Goal: Use online tool/utility: Utilize a website feature to perform a specific function

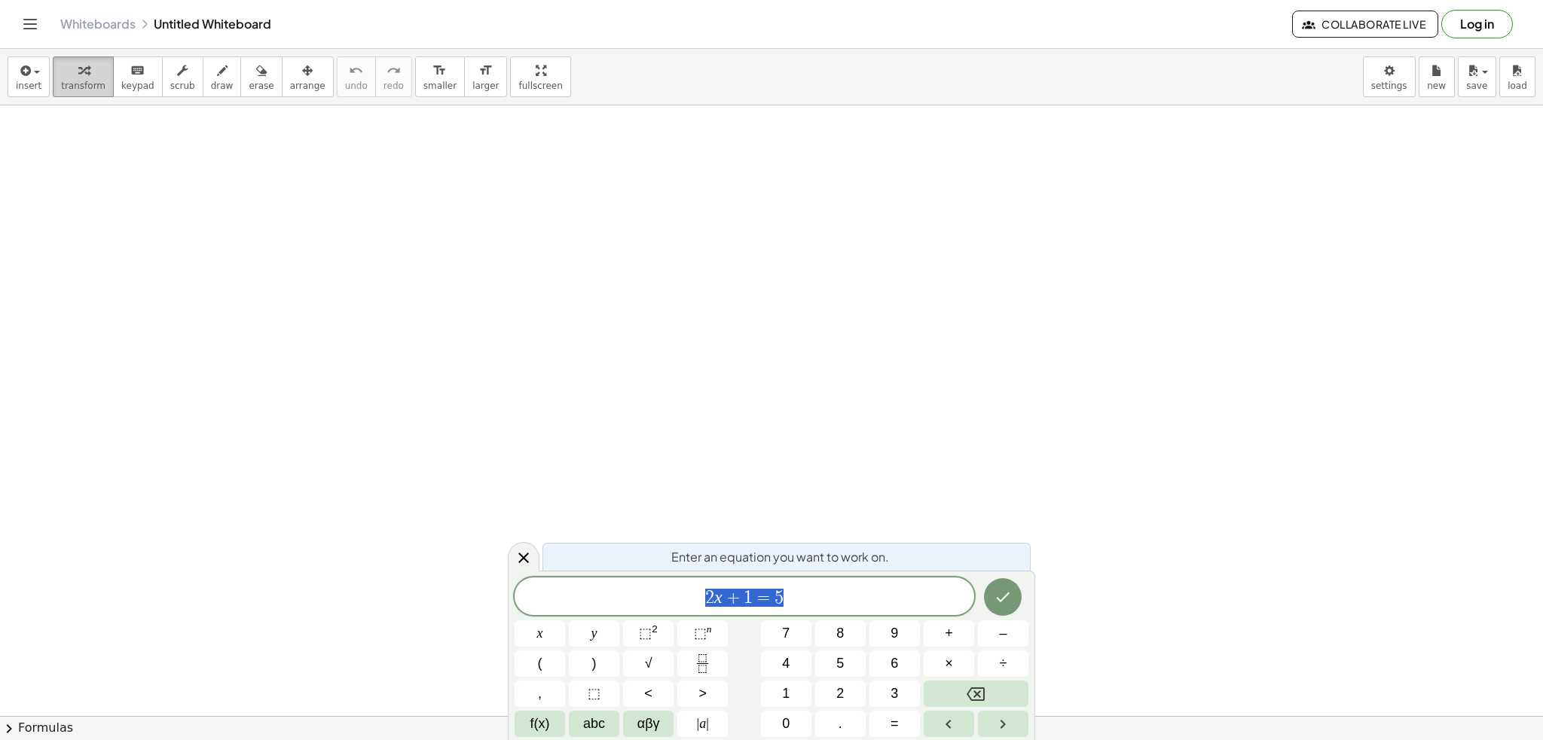
click at [69, 81] on span "transform" at bounding box center [83, 86] width 44 height 11
click at [34, 84] on span "insert" at bounding box center [29, 86] width 26 height 11
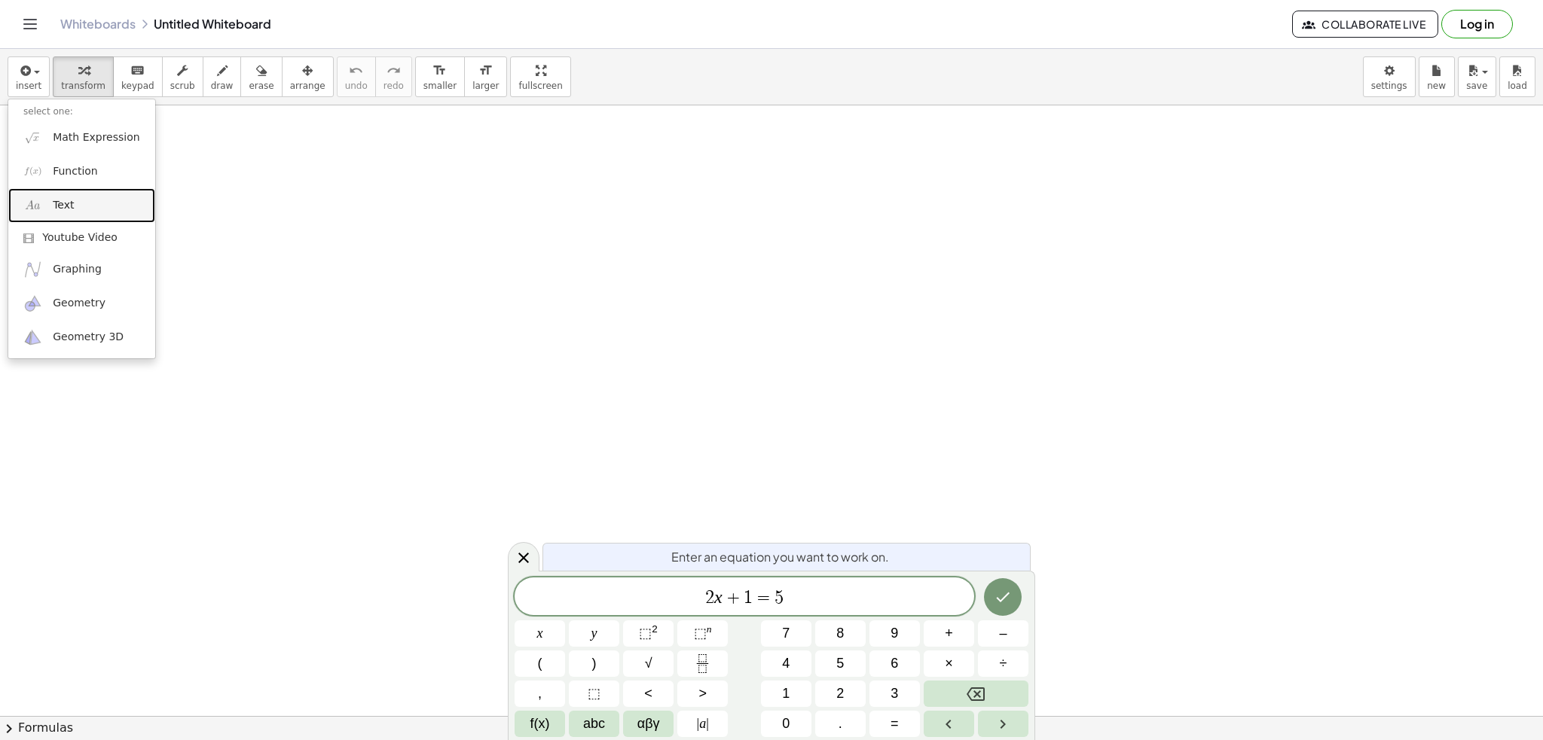
click at [90, 204] on link "Text" at bounding box center [81, 205] width 147 height 34
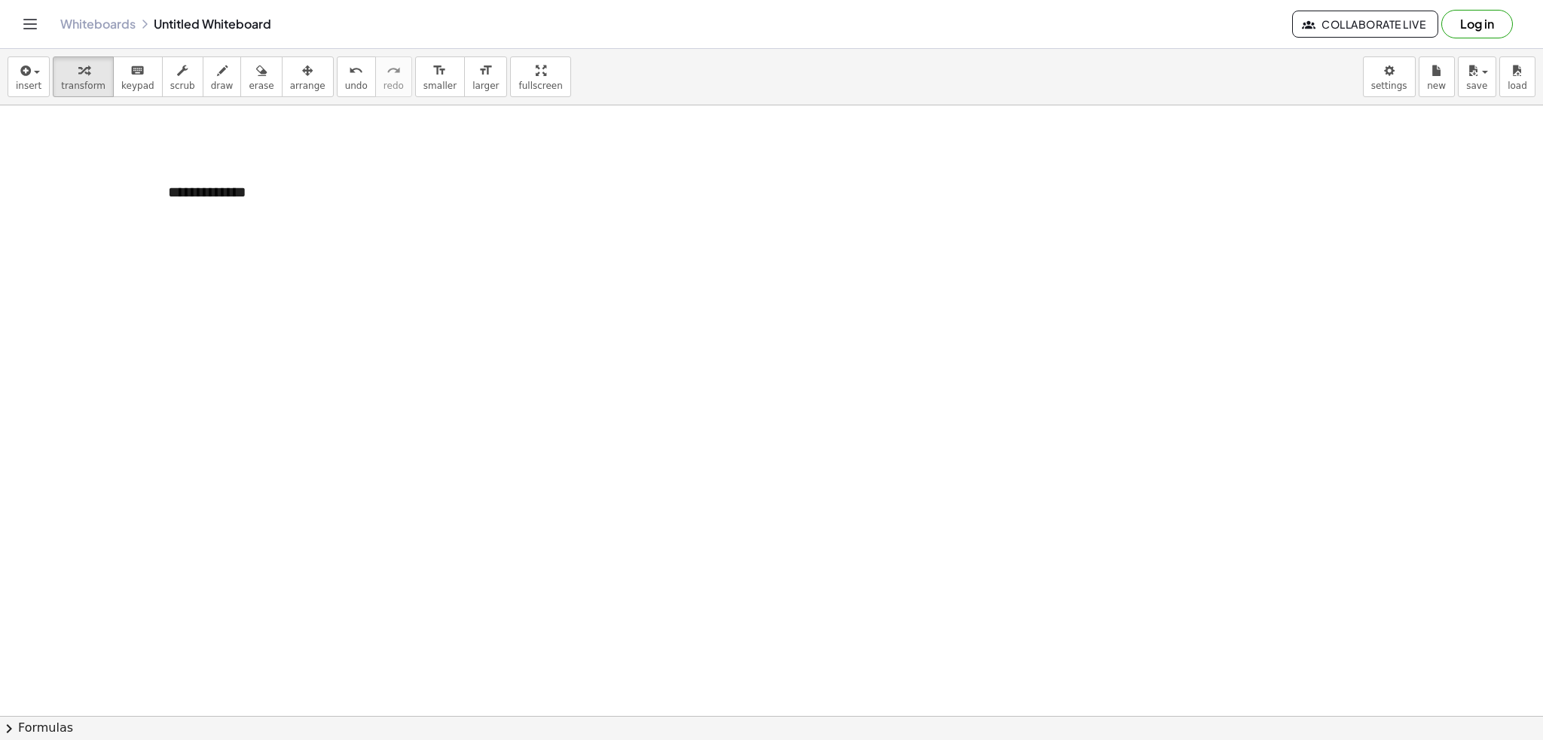
drag, startPoint x: 273, startPoint y: 167, endPoint x: 211, endPoint y: 128, distance: 73.1
click at [290, 90] on span "arrange" at bounding box center [307, 86] width 35 height 11
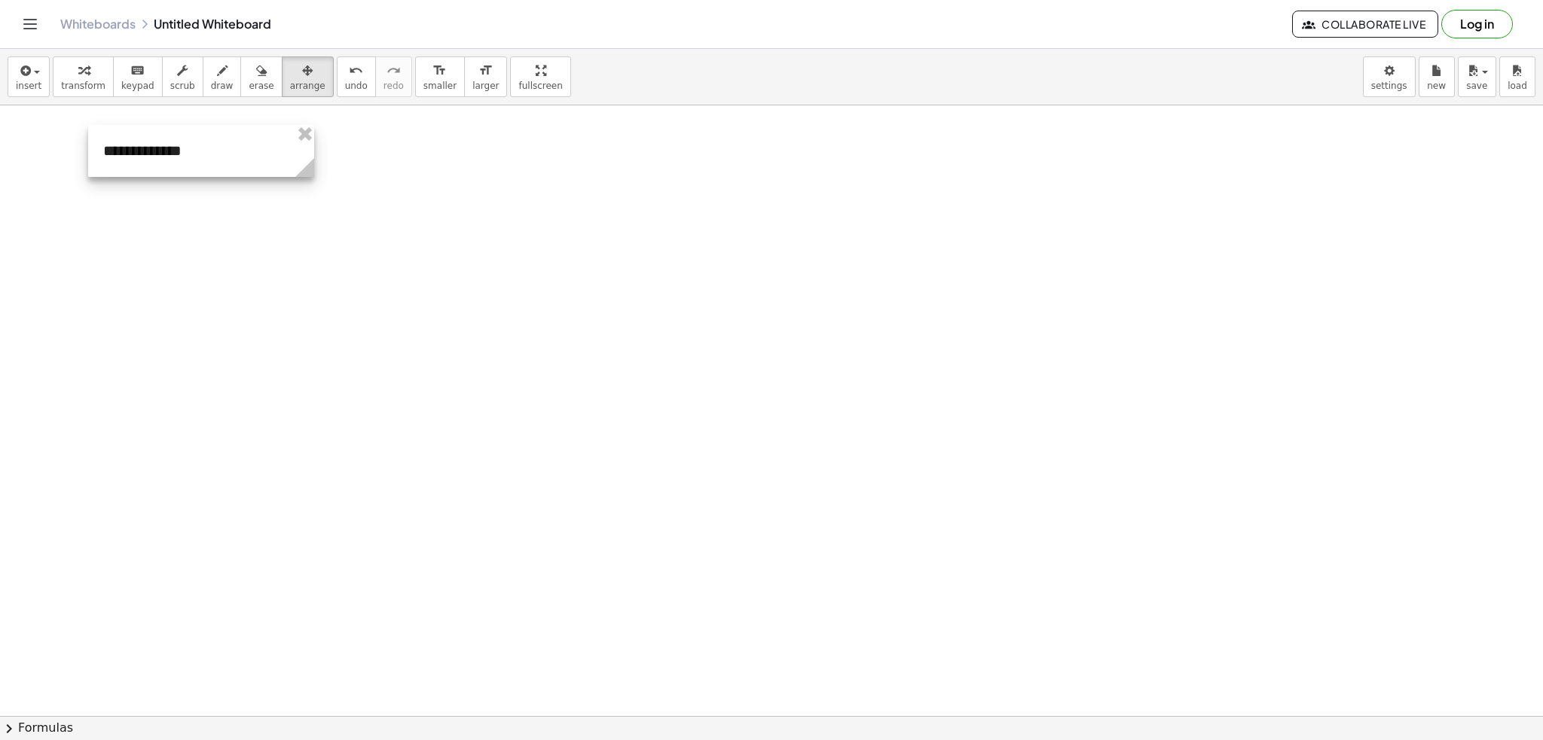
drag, startPoint x: 265, startPoint y: 189, endPoint x: 178, endPoint y: 148, distance: 96.4
click at [190, 150] on div at bounding box center [201, 151] width 226 height 52
drag, startPoint x: 78, startPoint y: 82, endPoint x: 118, endPoint y: 97, distance: 42.0
click at [81, 81] on span "transform" at bounding box center [83, 86] width 44 height 11
click at [191, 157] on div "**********" at bounding box center [191, 153] width 226 height 52
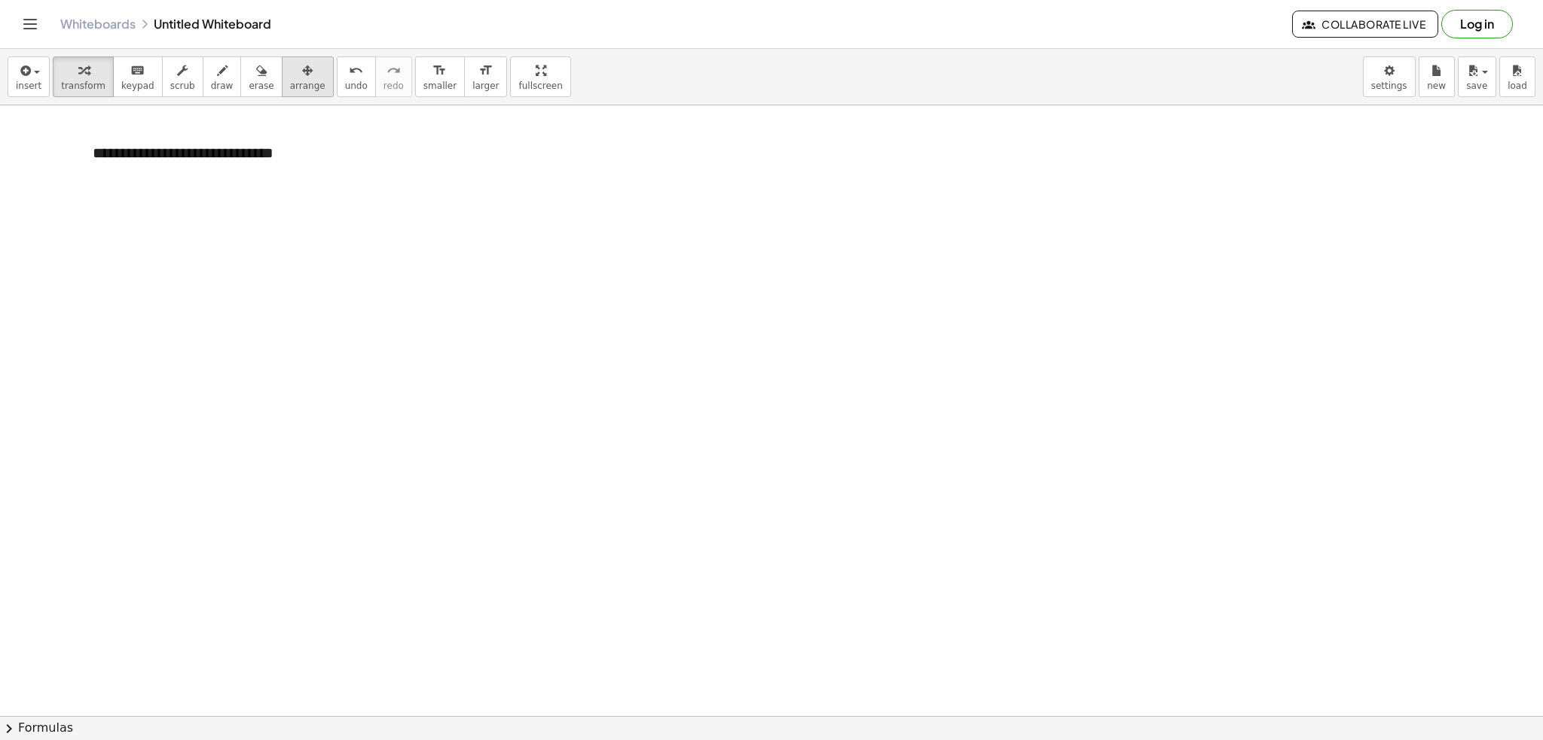
click at [302, 72] on icon "button" at bounding box center [307, 71] width 11 height 18
drag, startPoint x: 302, startPoint y: 192, endPoint x: 360, endPoint y: 206, distance: 59.6
drag, startPoint x: 60, startPoint y: 72, endPoint x: 278, endPoint y: 157, distance: 233.5
click at [61, 72] on div "button" at bounding box center [83, 70] width 44 height 18
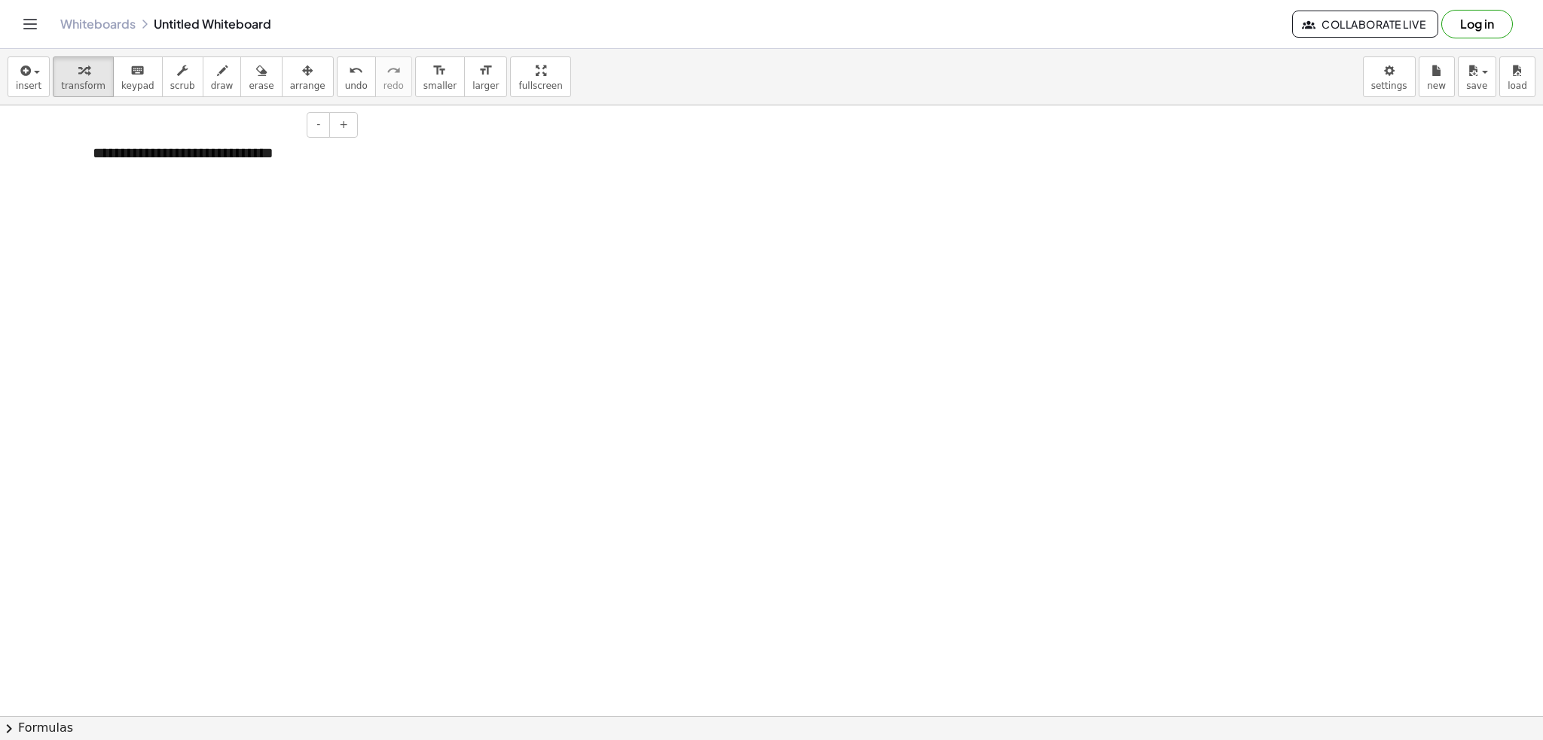
click at [295, 148] on div "**********" at bounding box center [220, 153] width 284 height 52
click at [203, 70] on button "draw" at bounding box center [222, 76] width 39 height 41
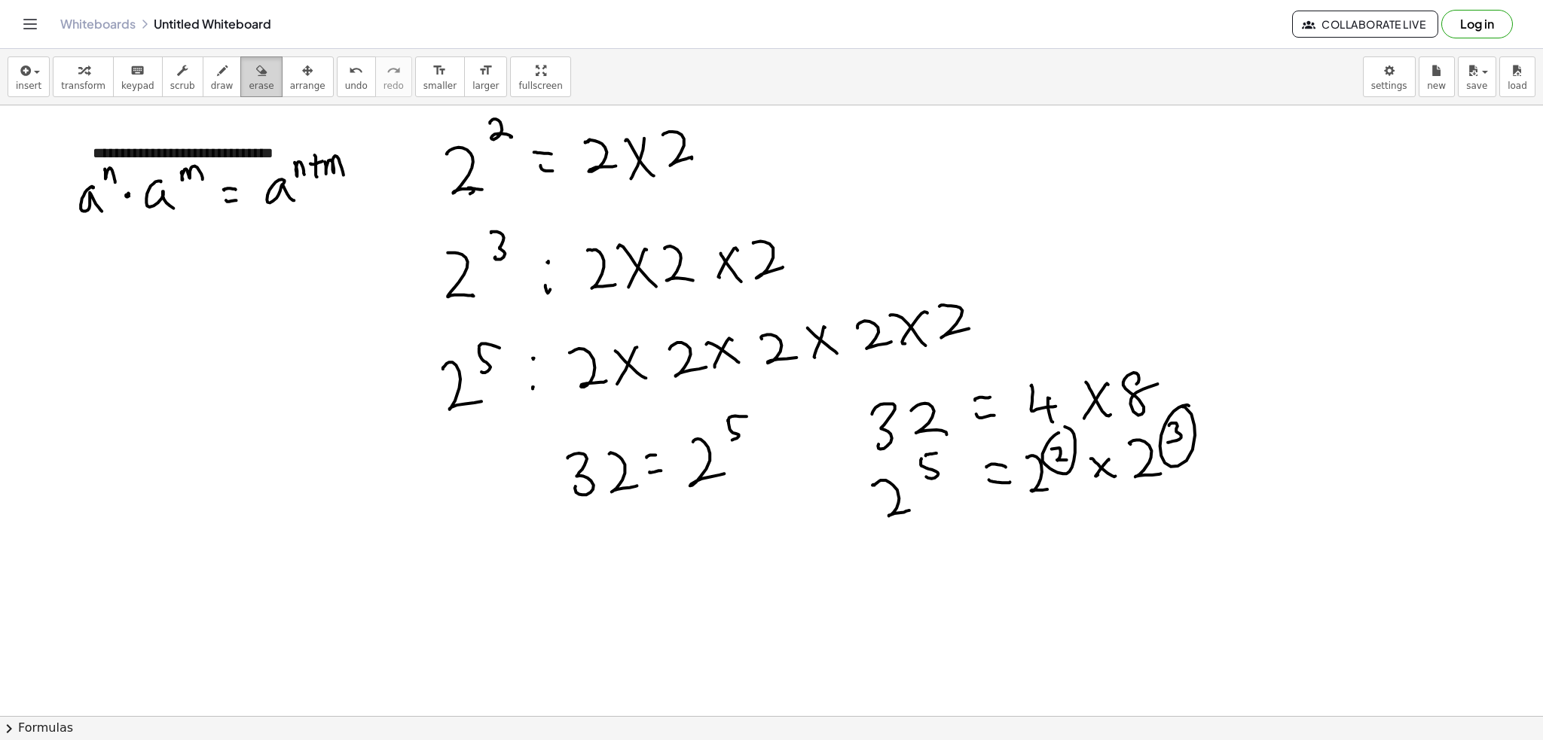
click at [256, 76] on icon "button" at bounding box center [261, 71] width 11 height 18
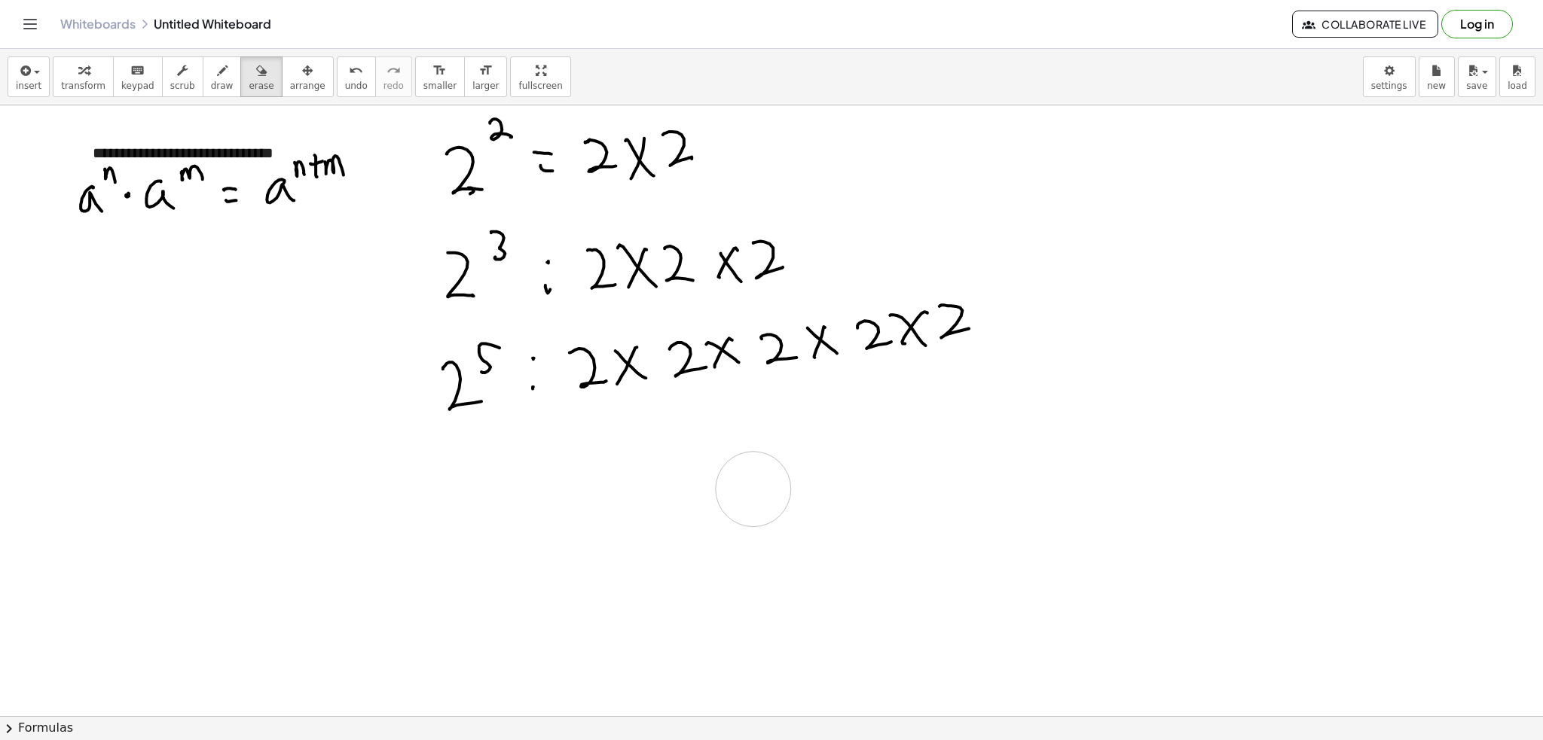
drag, startPoint x: 1177, startPoint y: 421, endPoint x: 365, endPoint y: 121, distance: 866.5
click at [211, 84] on span "draw" at bounding box center [222, 86] width 23 height 11
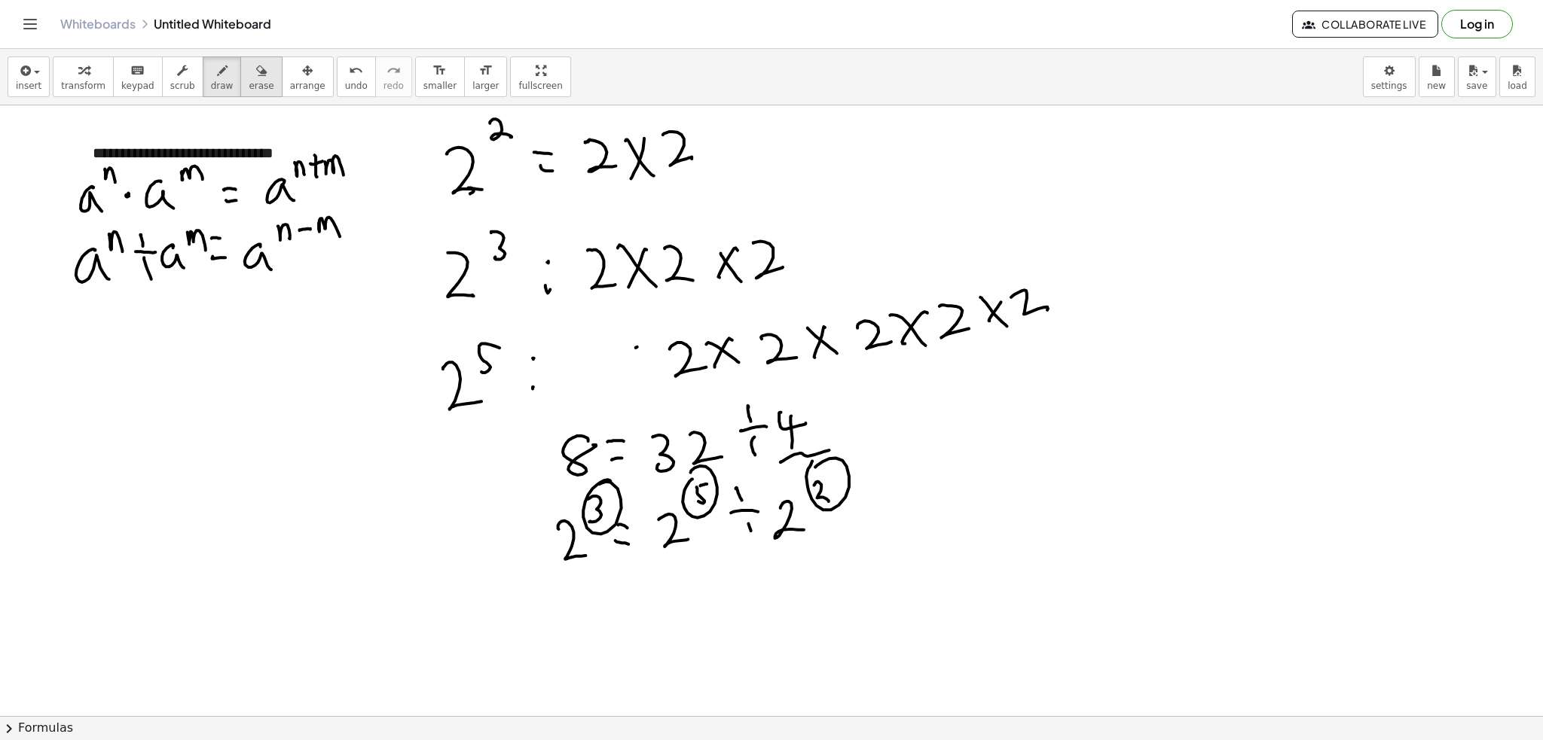
click at [249, 87] on span "erase" at bounding box center [261, 86] width 25 height 11
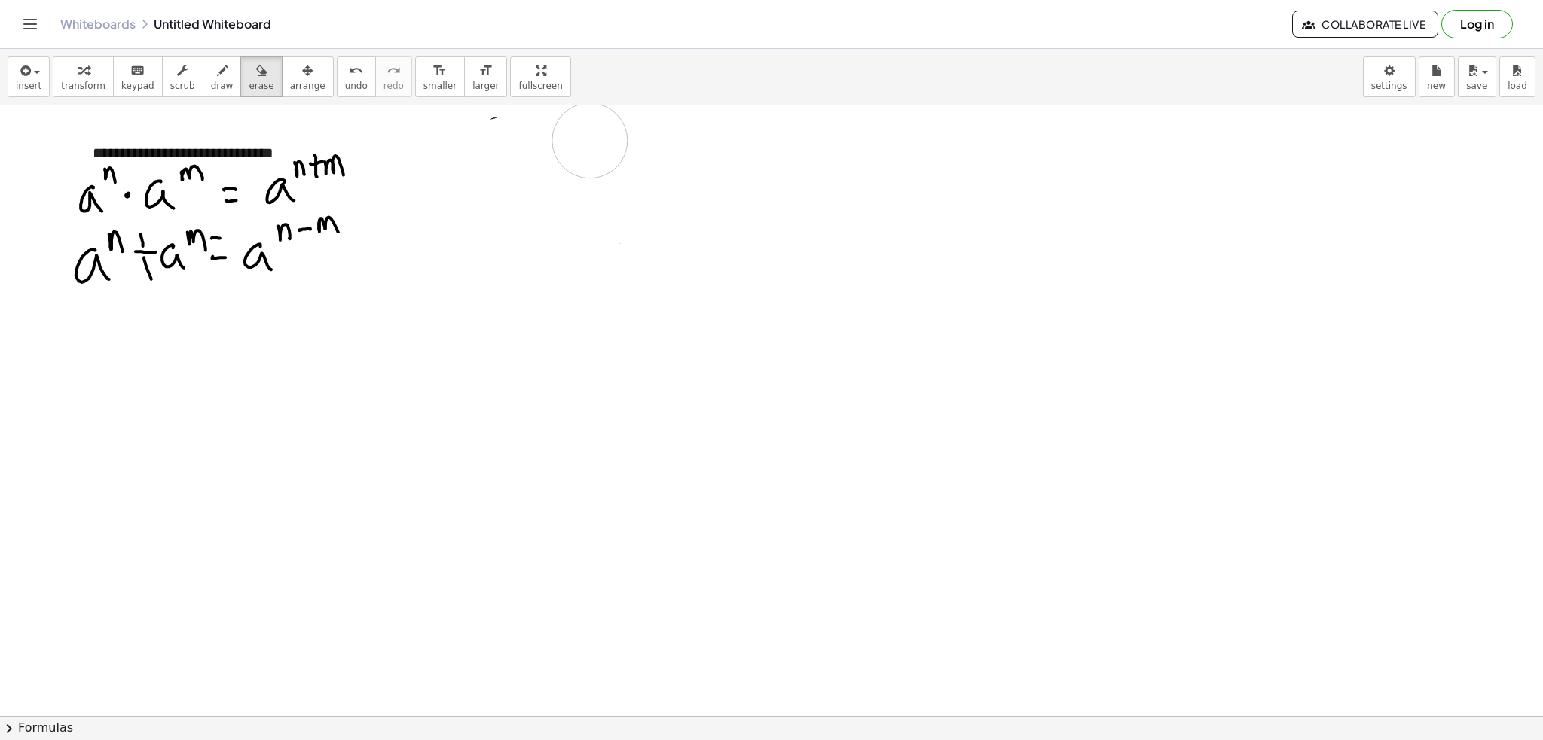
drag, startPoint x: 884, startPoint y: 481, endPoint x: 290, endPoint y: 141, distance: 684.3
click at [217, 62] on icon "button" at bounding box center [222, 71] width 11 height 18
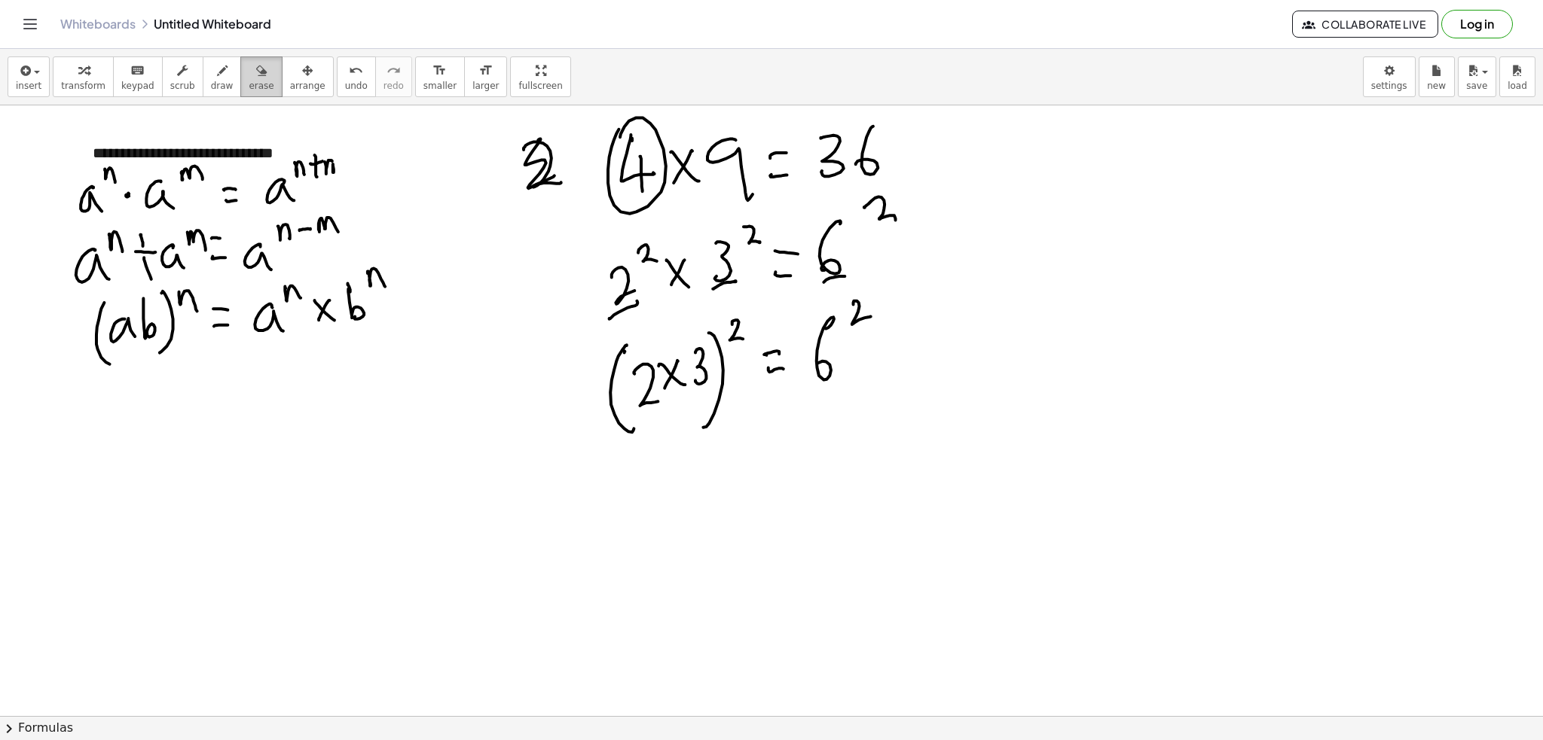
click at [256, 69] on icon "button" at bounding box center [261, 71] width 11 height 18
drag, startPoint x: 841, startPoint y: 109, endPoint x: 937, endPoint y: 139, distance: 101.0
click at [878, 143] on div "**********" at bounding box center [771, 394] width 1543 height 691
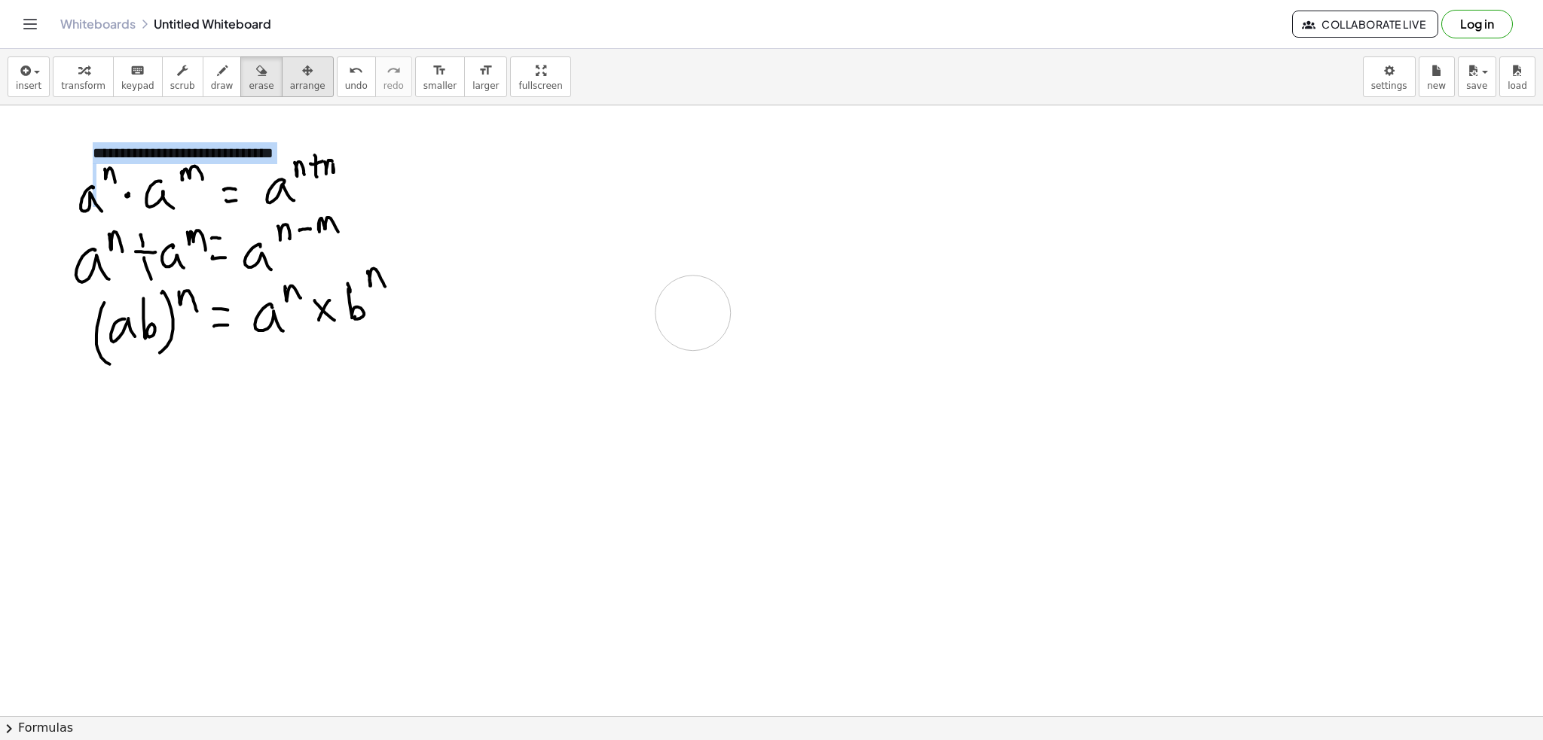
drag, startPoint x: 917, startPoint y: 146, endPoint x: 263, endPoint y: 93, distance: 655.9
click at [203, 95] on button "draw" at bounding box center [222, 76] width 39 height 41
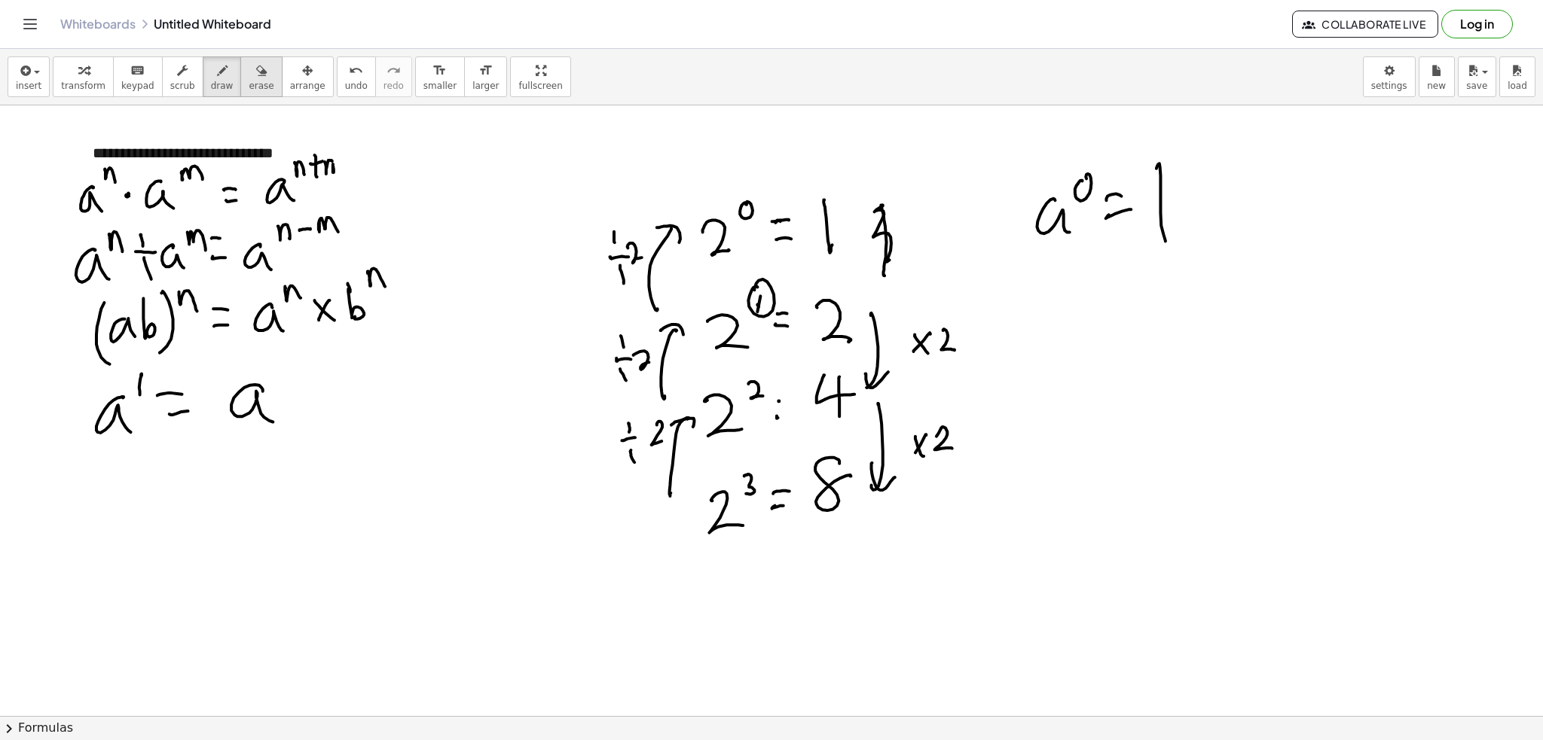
click at [250, 66] on button "erase" at bounding box center [260, 76] width 41 height 41
drag, startPoint x: 1177, startPoint y: 182, endPoint x: 1231, endPoint y: 238, distance: 77.8
click at [211, 90] on span "draw" at bounding box center [222, 86] width 23 height 11
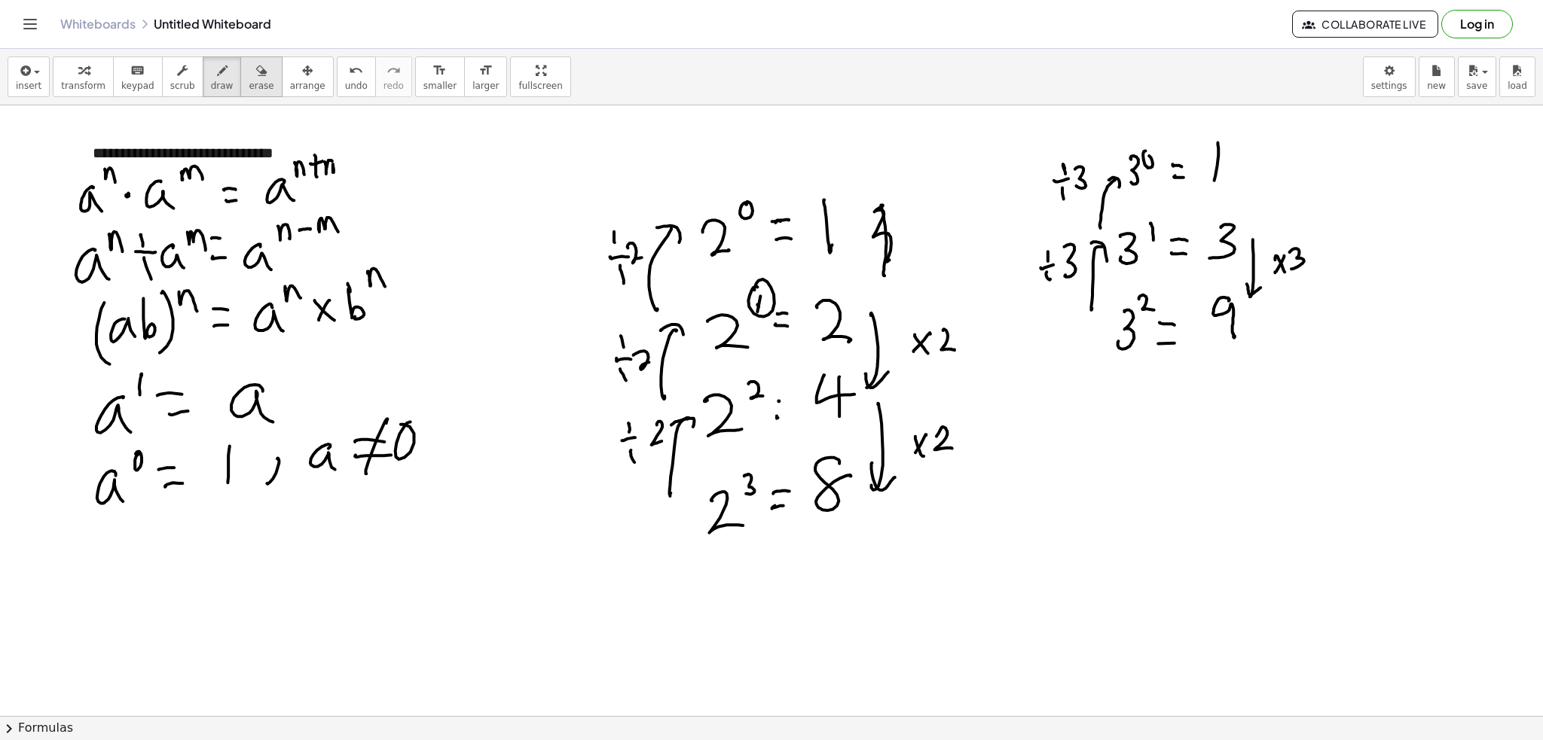
click at [249, 66] on div "button" at bounding box center [261, 70] width 25 height 18
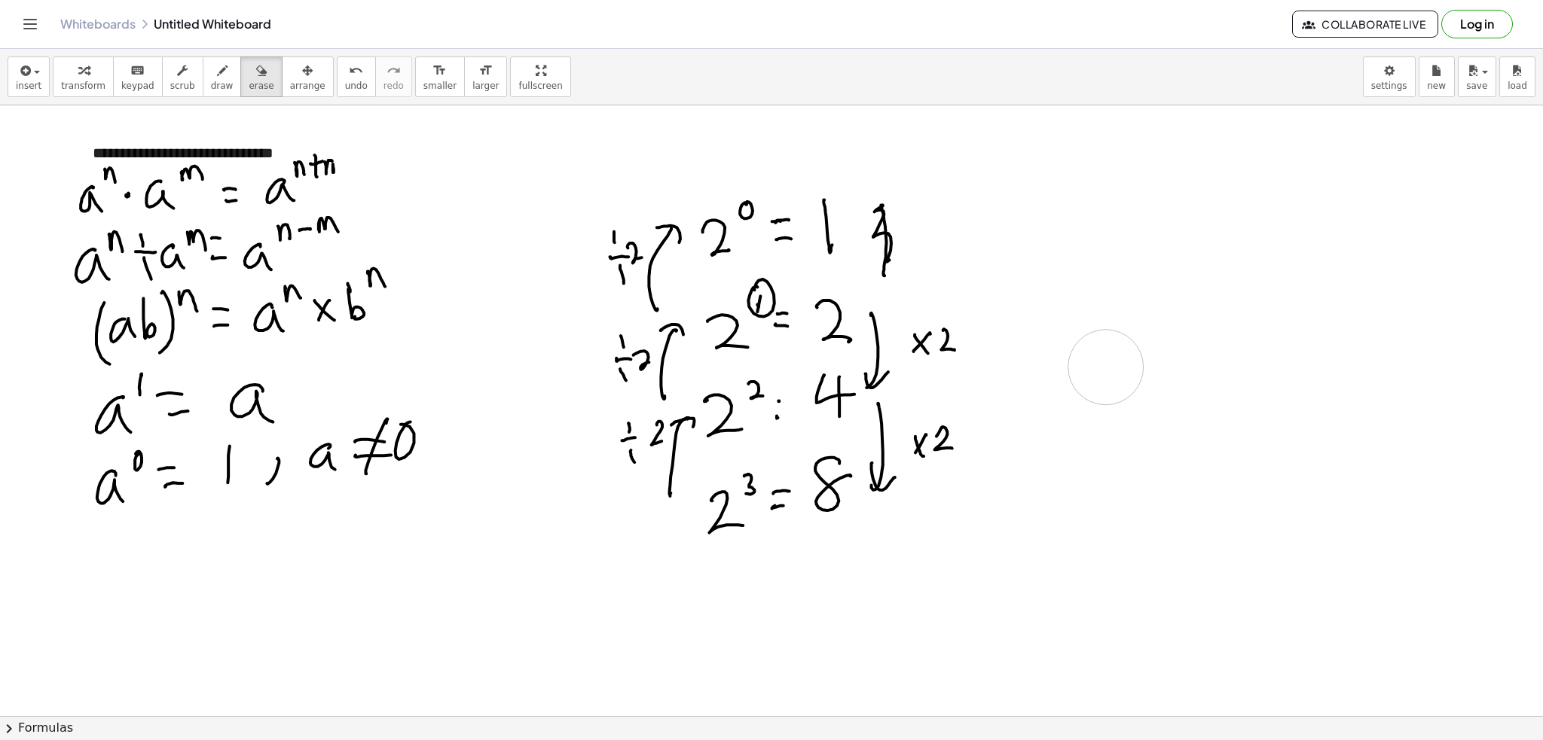
drag, startPoint x: 1071, startPoint y: 141, endPoint x: 911, endPoint y: 322, distance: 242.3
click at [217, 66] on icon "button" at bounding box center [222, 71] width 11 height 18
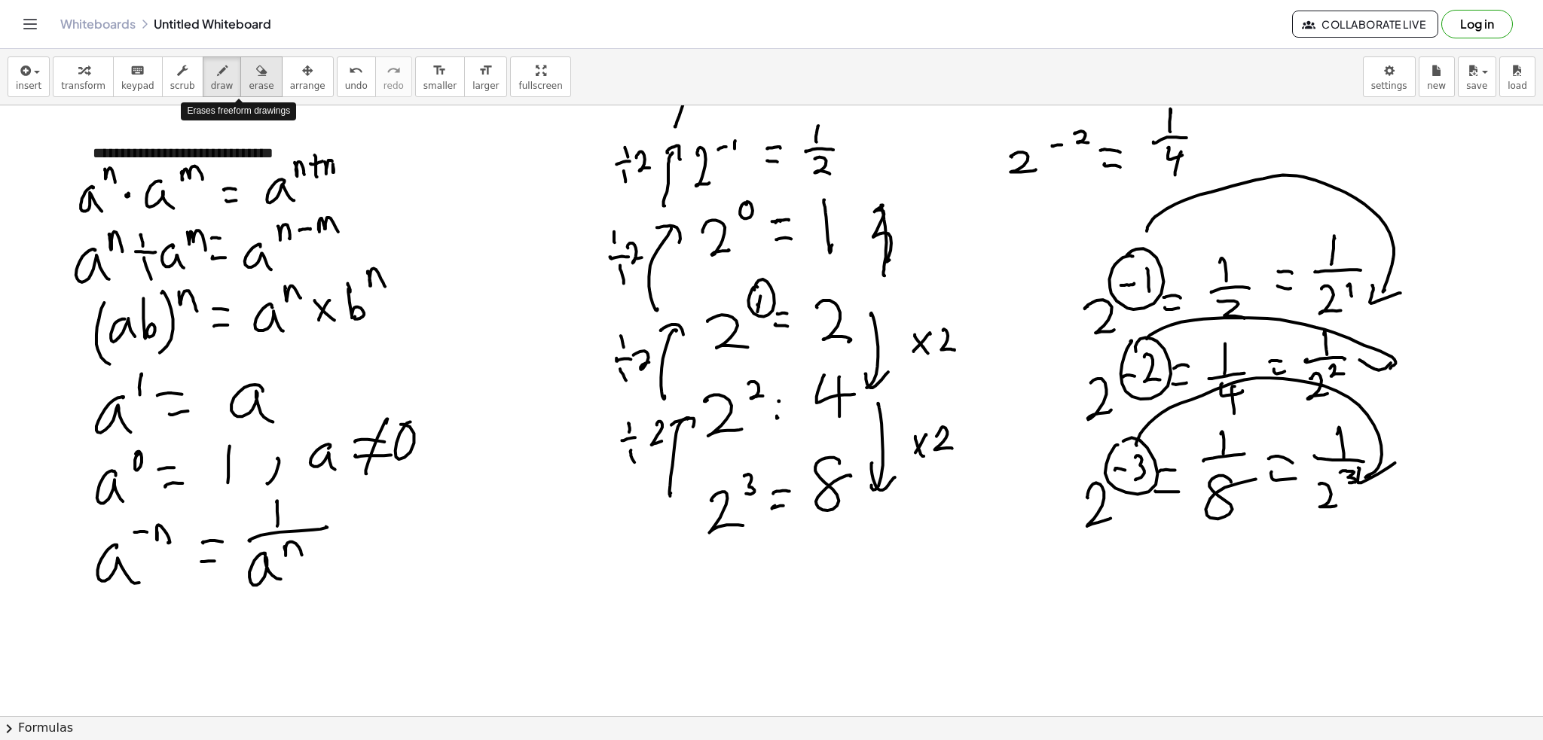
click at [249, 87] on span "erase" at bounding box center [261, 86] width 25 height 11
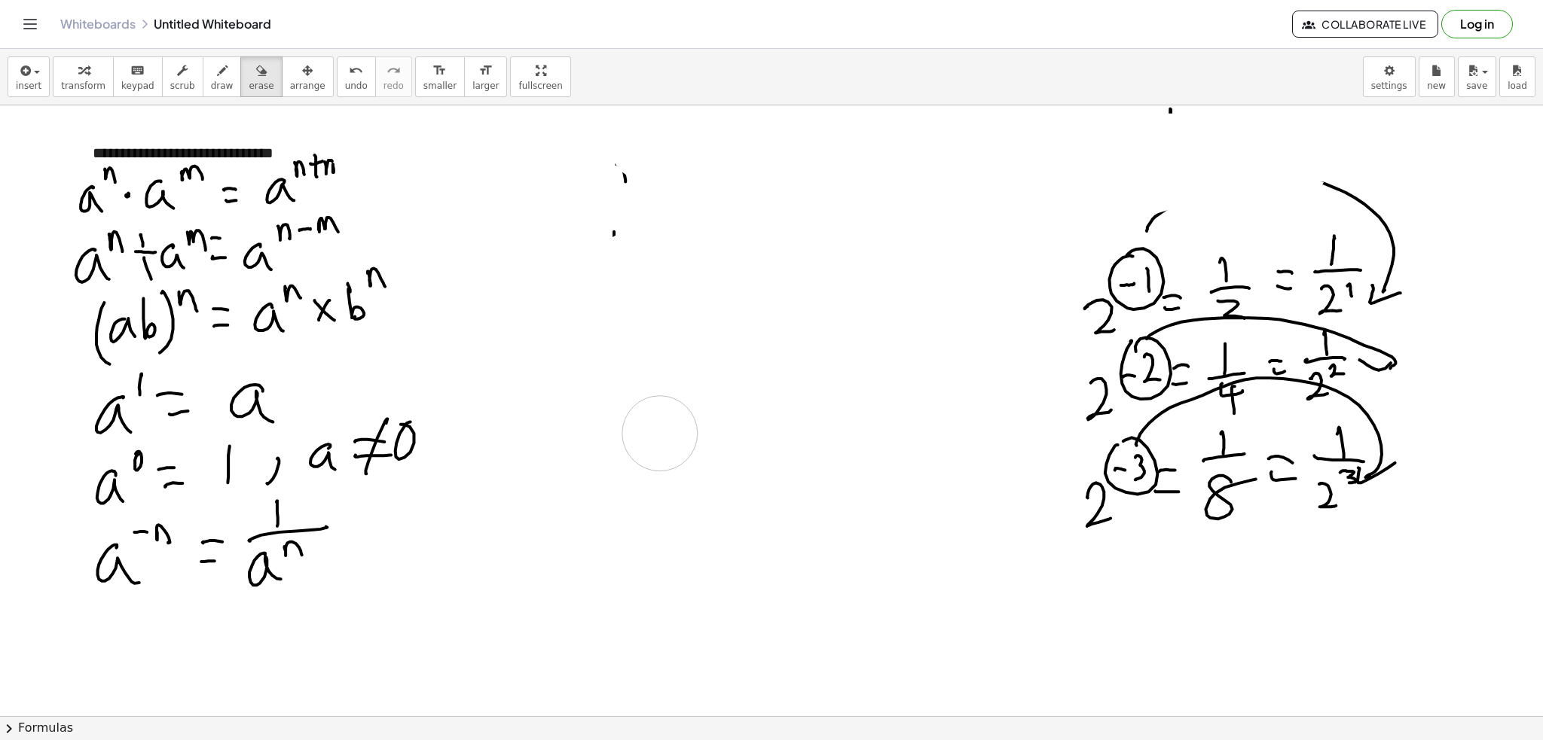
drag, startPoint x: 744, startPoint y: 162, endPoint x: 1220, endPoint y: 247, distance: 483.6
click at [217, 67] on icon "button" at bounding box center [222, 71] width 11 height 18
click at [249, 75] on div "button" at bounding box center [261, 70] width 25 height 18
drag, startPoint x: 645, startPoint y: 145, endPoint x: 591, endPoint y: 186, distance: 67.8
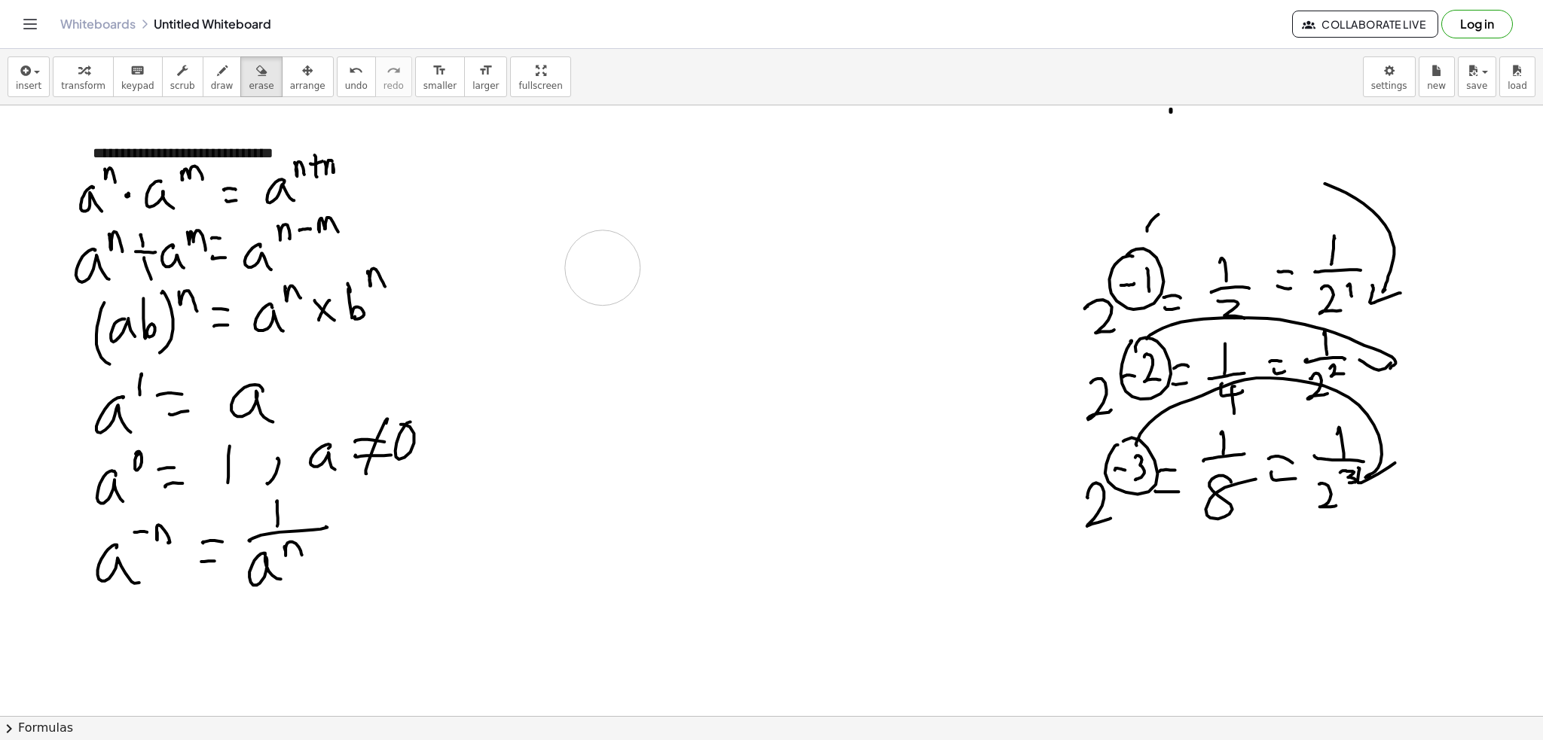
click at [214, 81] on button "draw" at bounding box center [222, 76] width 39 height 41
click at [249, 83] on span "erase" at bounding box center [261, 86] width 25 height 11
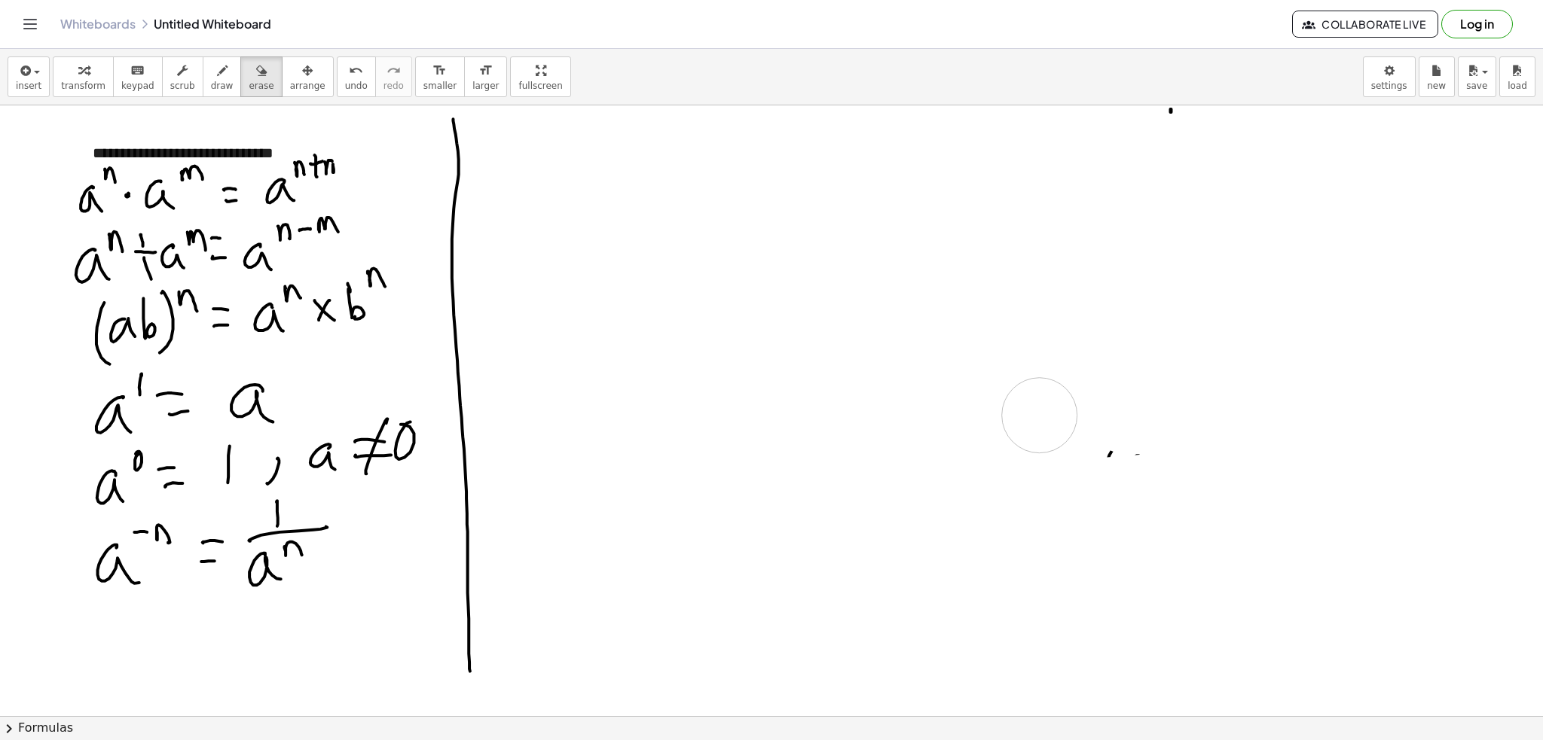
drag, startPoint x: 1344, startPoint y: 362, endPoint x: 176, endPoint y: 203, distance: 1179.0
click at [215, 75] on button "draw" at bounding box center [222, 76] width 39 height 41
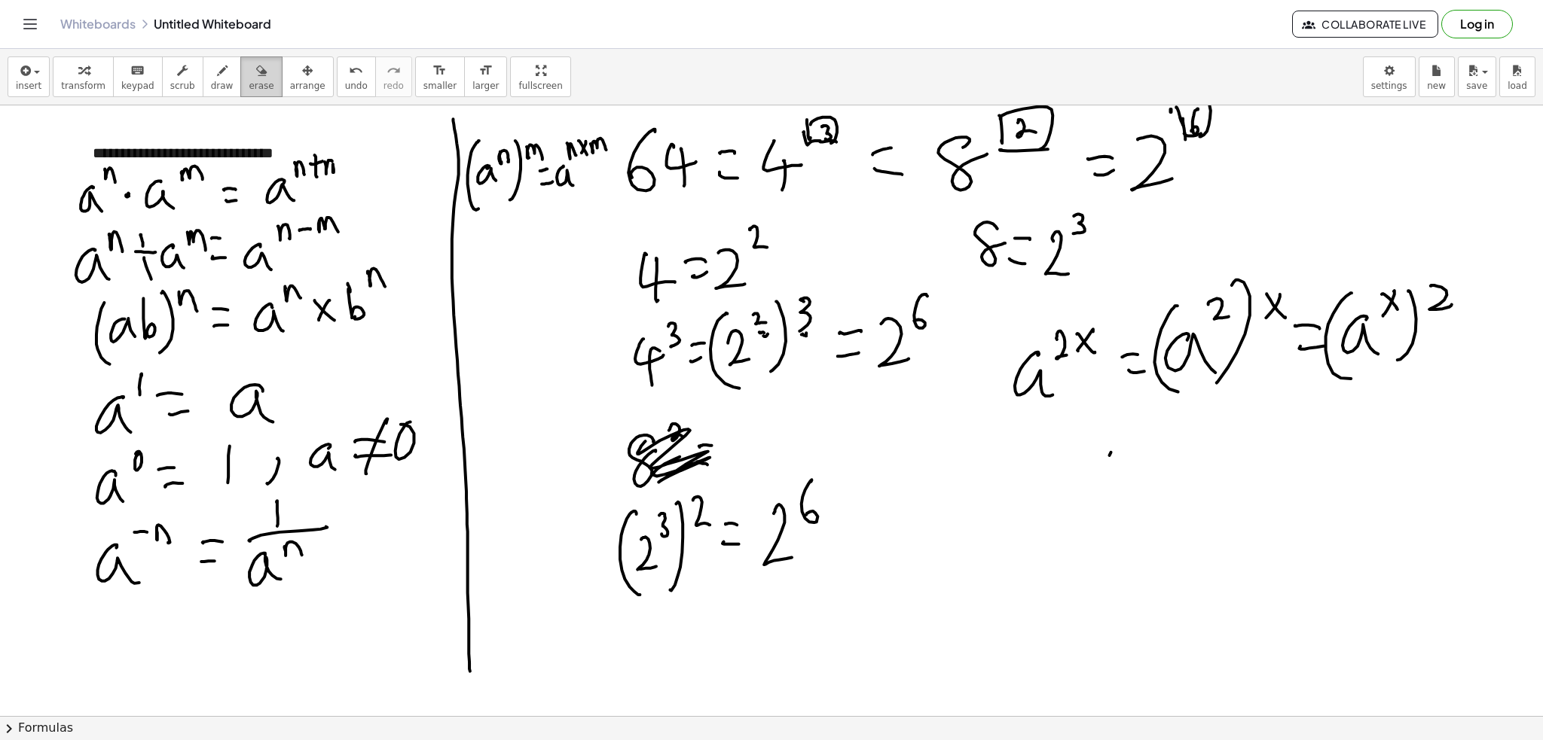
click at [253, 63] on button "erase" at bounding box center [260, 76] width 41 height 41
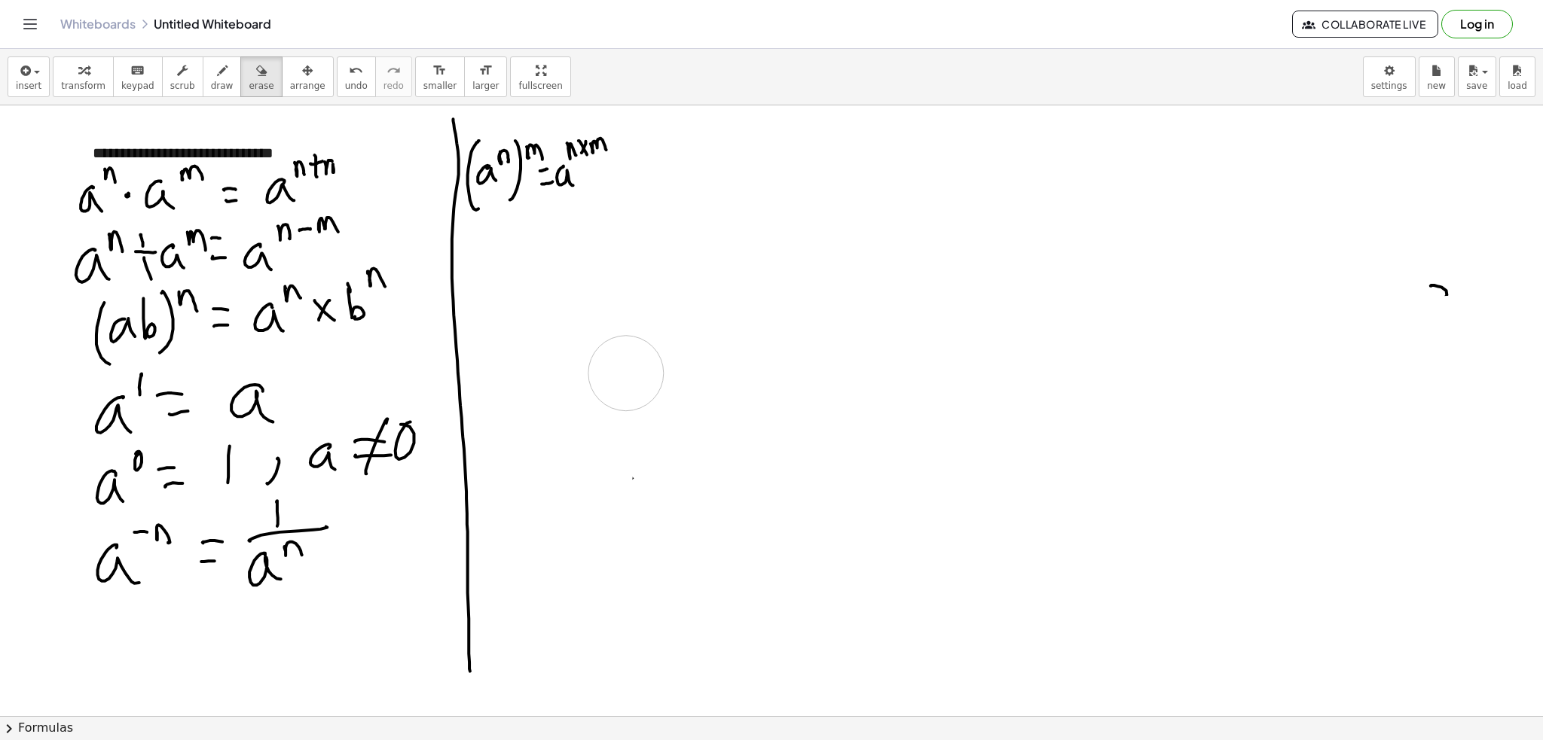
drag, startPoint x: 673, startPoint y: 335, endPoint x: 626, endPoint y: 373, distance: 60.0
click at [211, 81] on span "draw" at bounding box center [222, 86] width 23 height 11
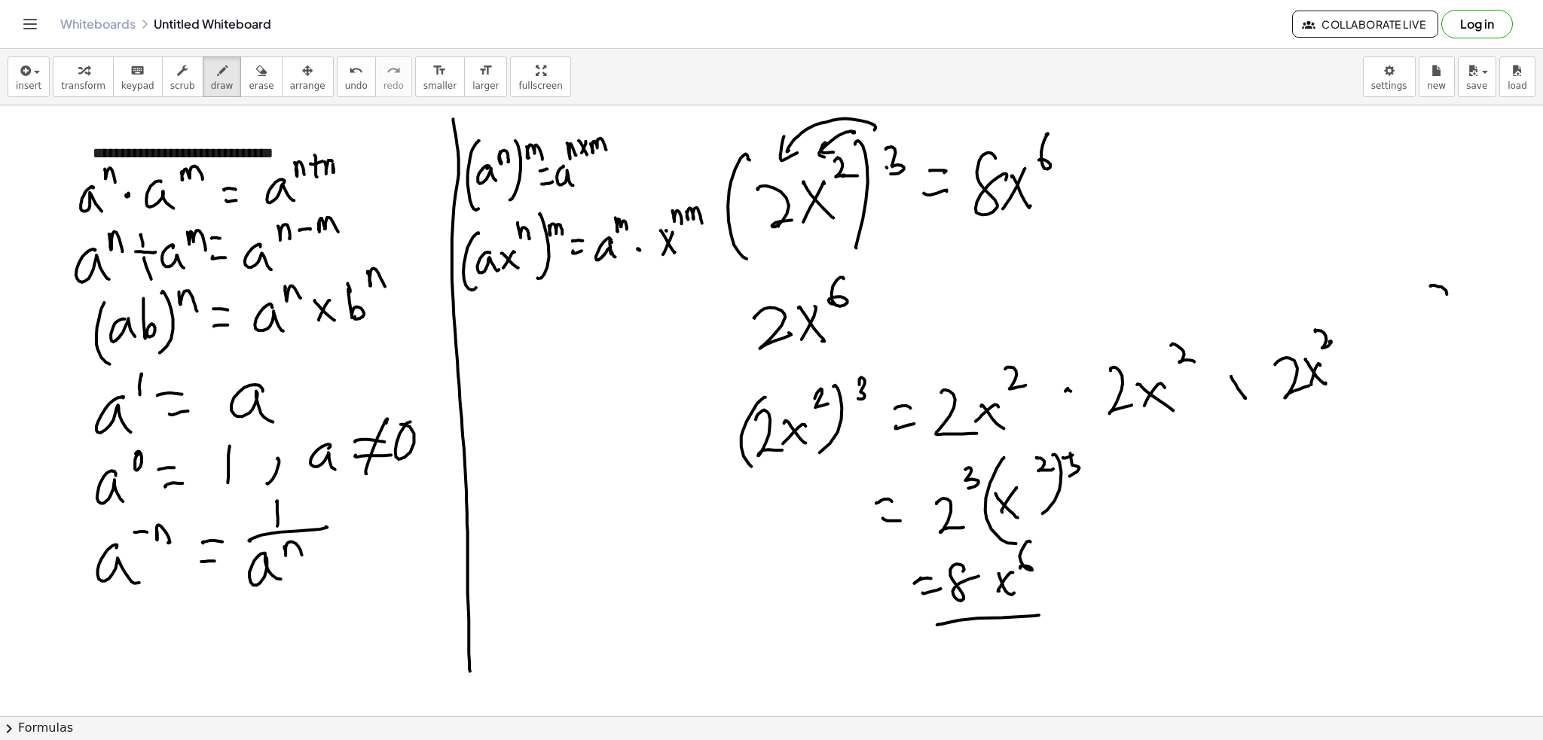
drag, startPoint x: 231, startPoint y: 77, endPoint x: 851, endPoint y: 127, distance: 622.0
click at [249, 75] on div "button" at bounding box center [261, 70] width 25 height 18
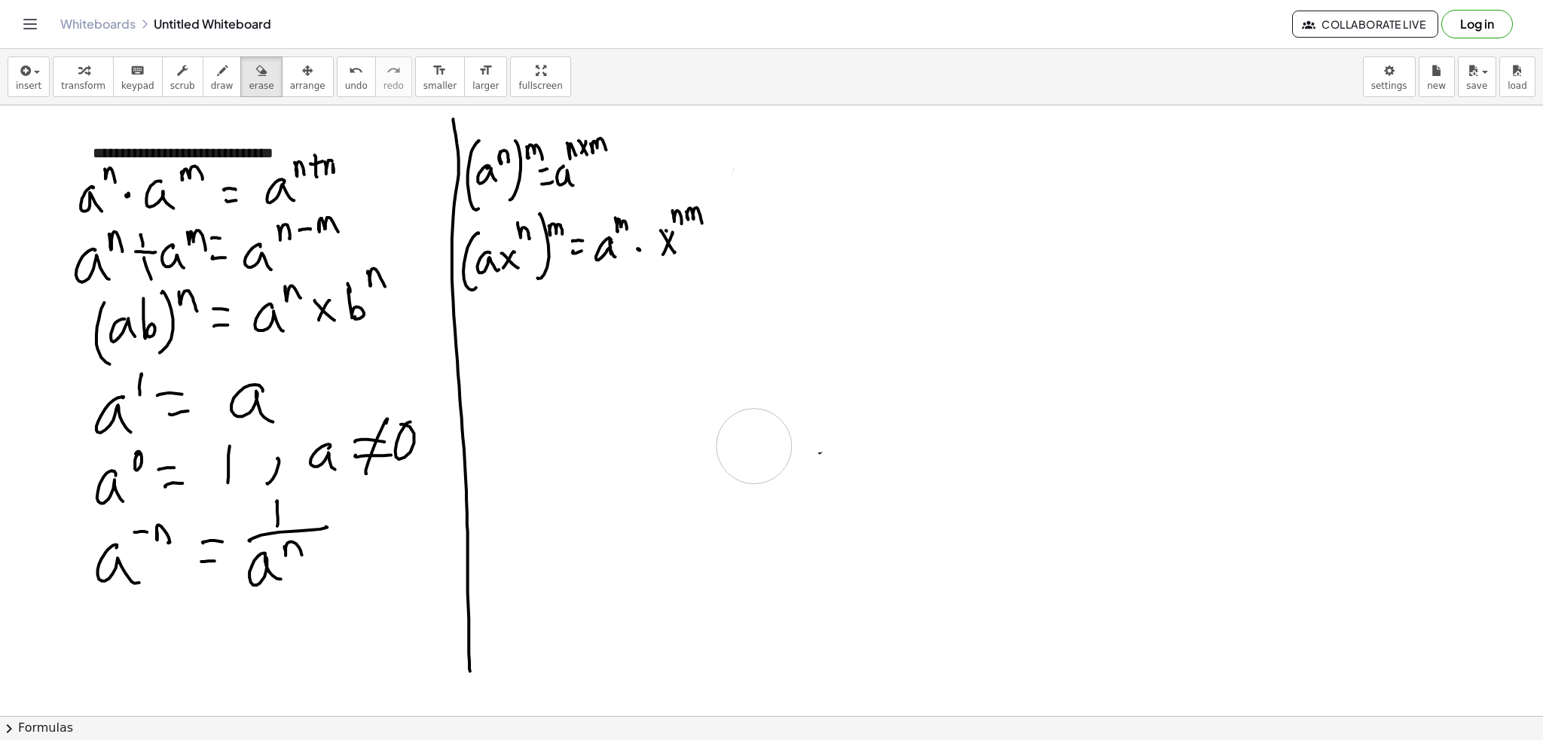
drag, startPoint x: 965, startPoint y: 135, endPoint x: 172, endPoint y: 102, distance: 793.8
click at [212, 69] on div "button" at bounding box center [222, 70] width 23 height 18
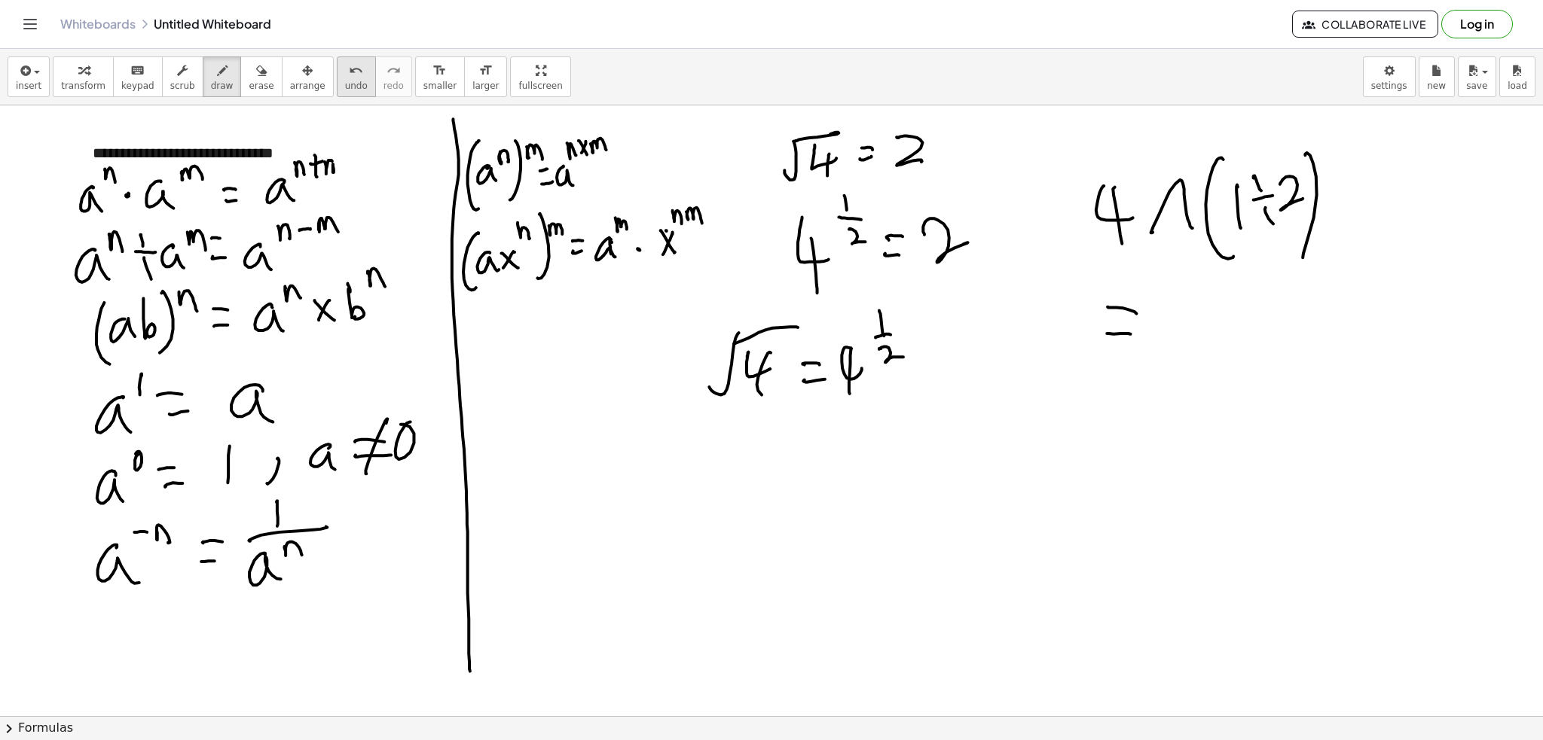
drag, startPoint x: 235, startPoint y: 72, endPoint x: 319, endPoint y: 78, distance: 84.6
click at [256, 72] on icon "button" at bounding box center [261, 71] width 11 height 18
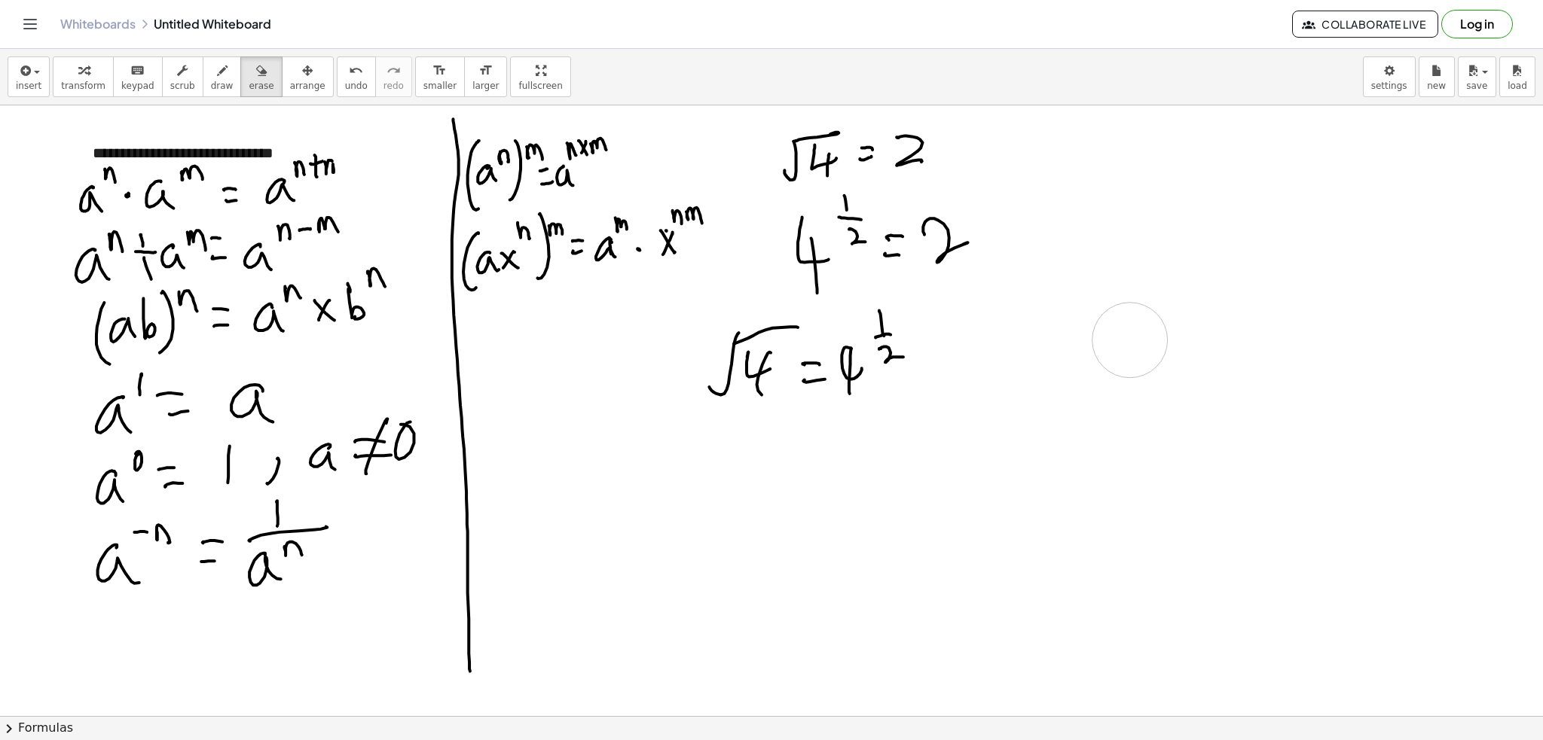
drag, startPoint x: 1186, startPoint y: 184, endPoint x: 507, endPoint y: 249, distance: 681.8
click at [211, 75] on div "button" at bounding box center [222, 70] width 23 height 18
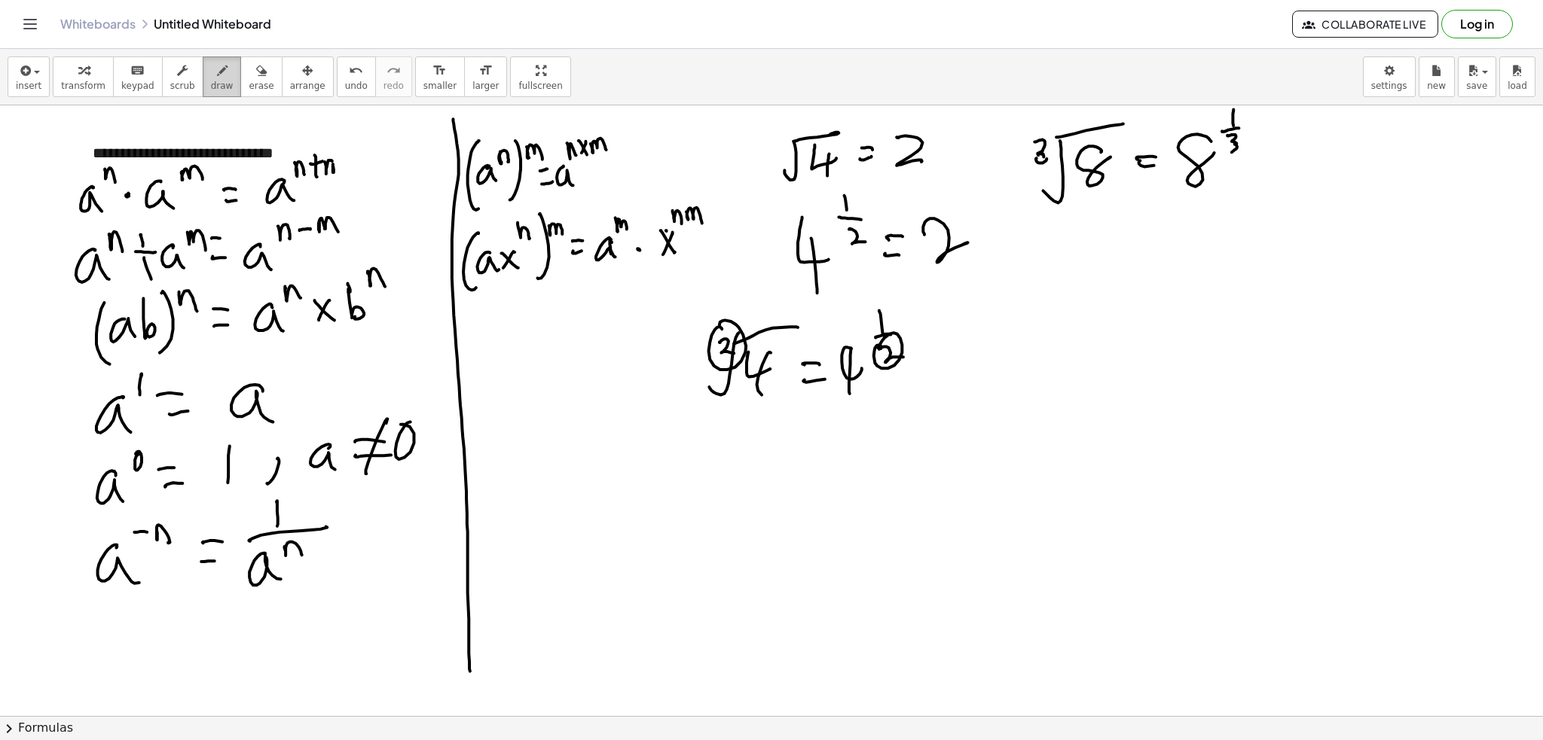
click at [217, 75] on icon "button" at bounding box center [222, 71] width 11 height 18
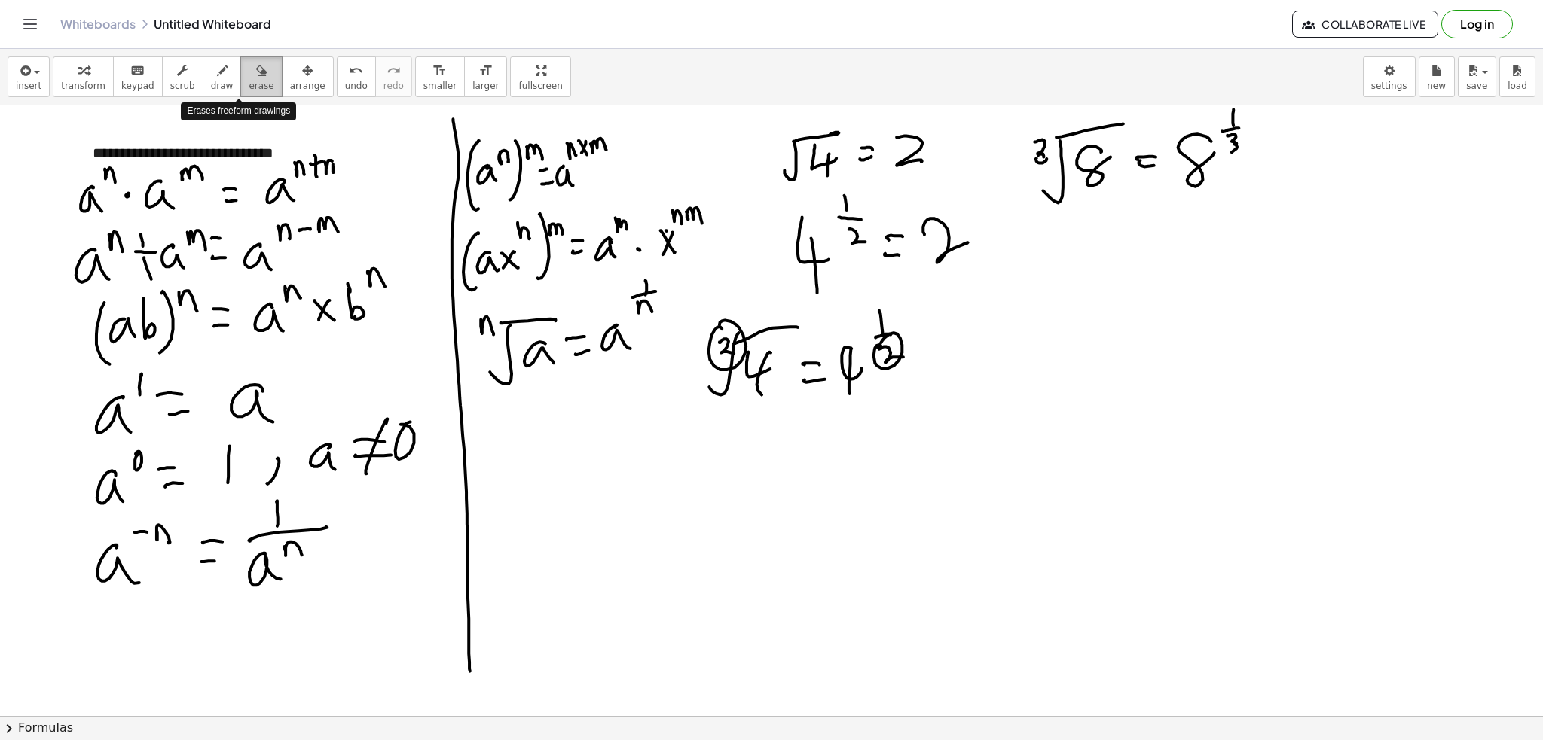
click at [249, 75] on div "button" at bounding box center [261, 70] width 25 height 18
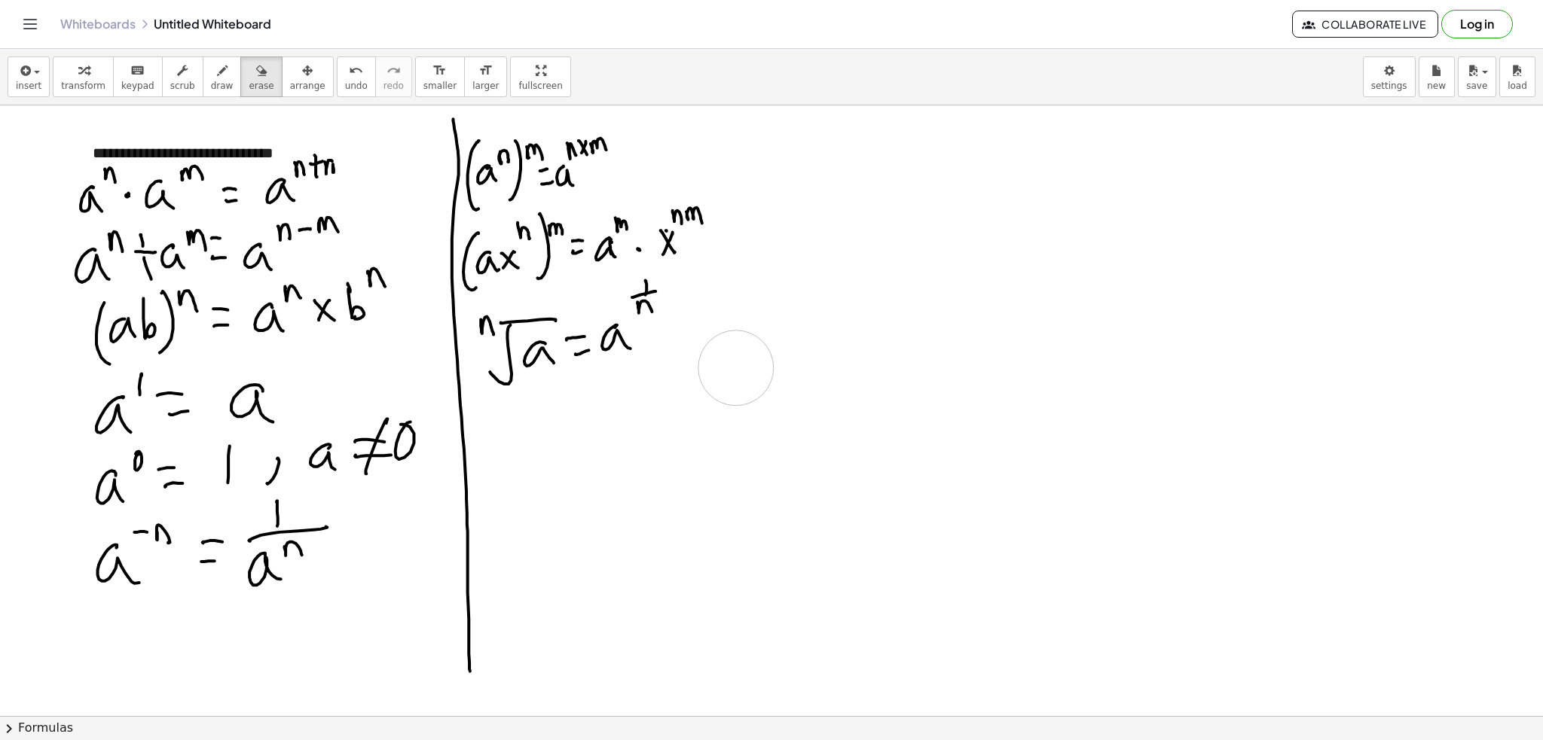
drag, startPoint x: 726, startPoint y: 331, endPoint x: 764, endPoint y: 358, distance: 46.0
click at [211, 86] on span "draw" at bounding box center [222, 86] width 23 height 11
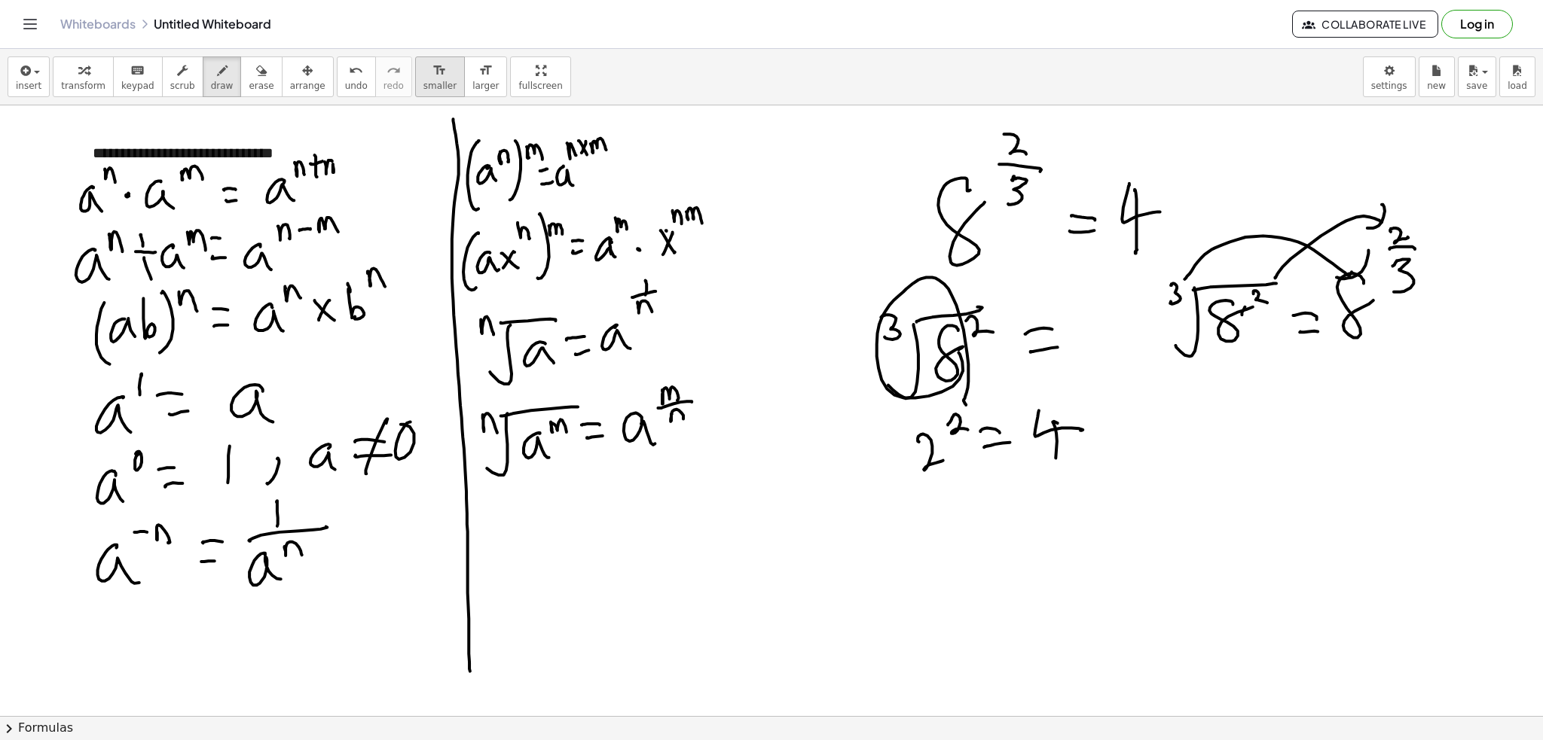
drag, startPoint x: 226, startPoint y: 69, endPoint x: 404, endPoint y: 68, distance: 177.8
click at [240, 69] on button "erase" at bounding box center [260, 76] width 41 height 41
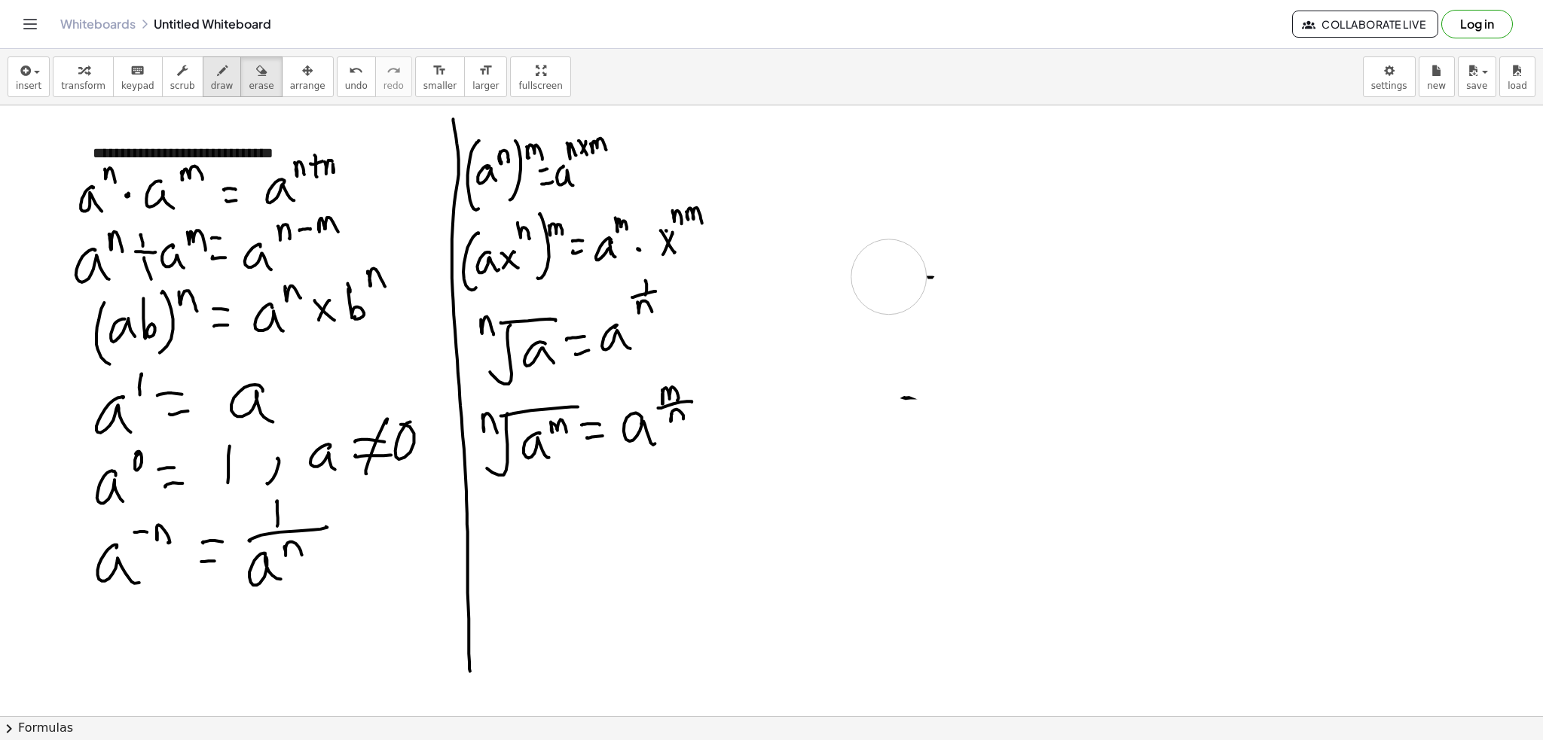
drag, startPoint x: 1195, startPoint y: 195, endPoint x: 202, endPoint y: 90, distance: 998.3
click at [217, 75] on icon "button" at bounding box center [222, 71] width 11 height 18
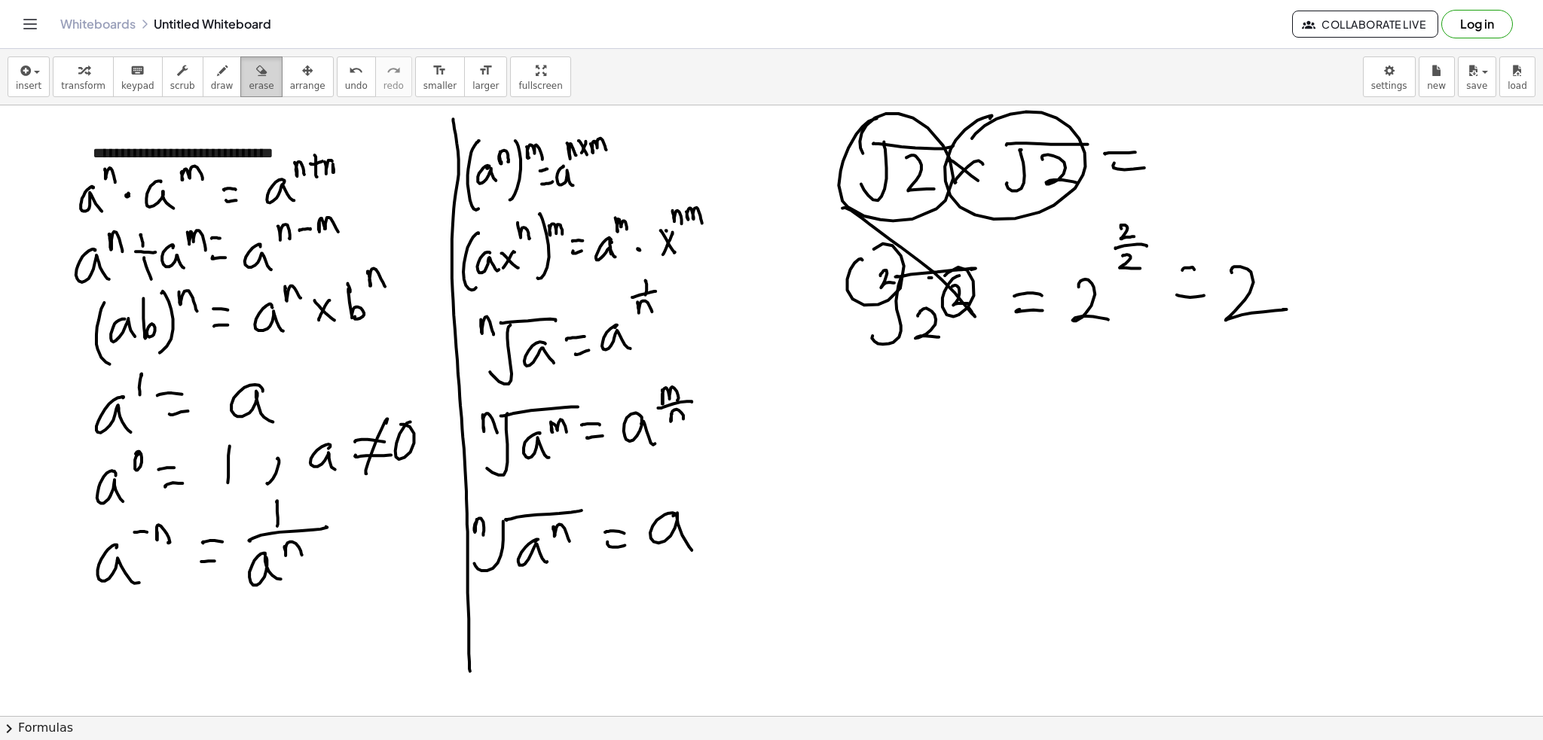
click at [249, 66] on div "button" at bounding box center [261, 70] width 25 height 18
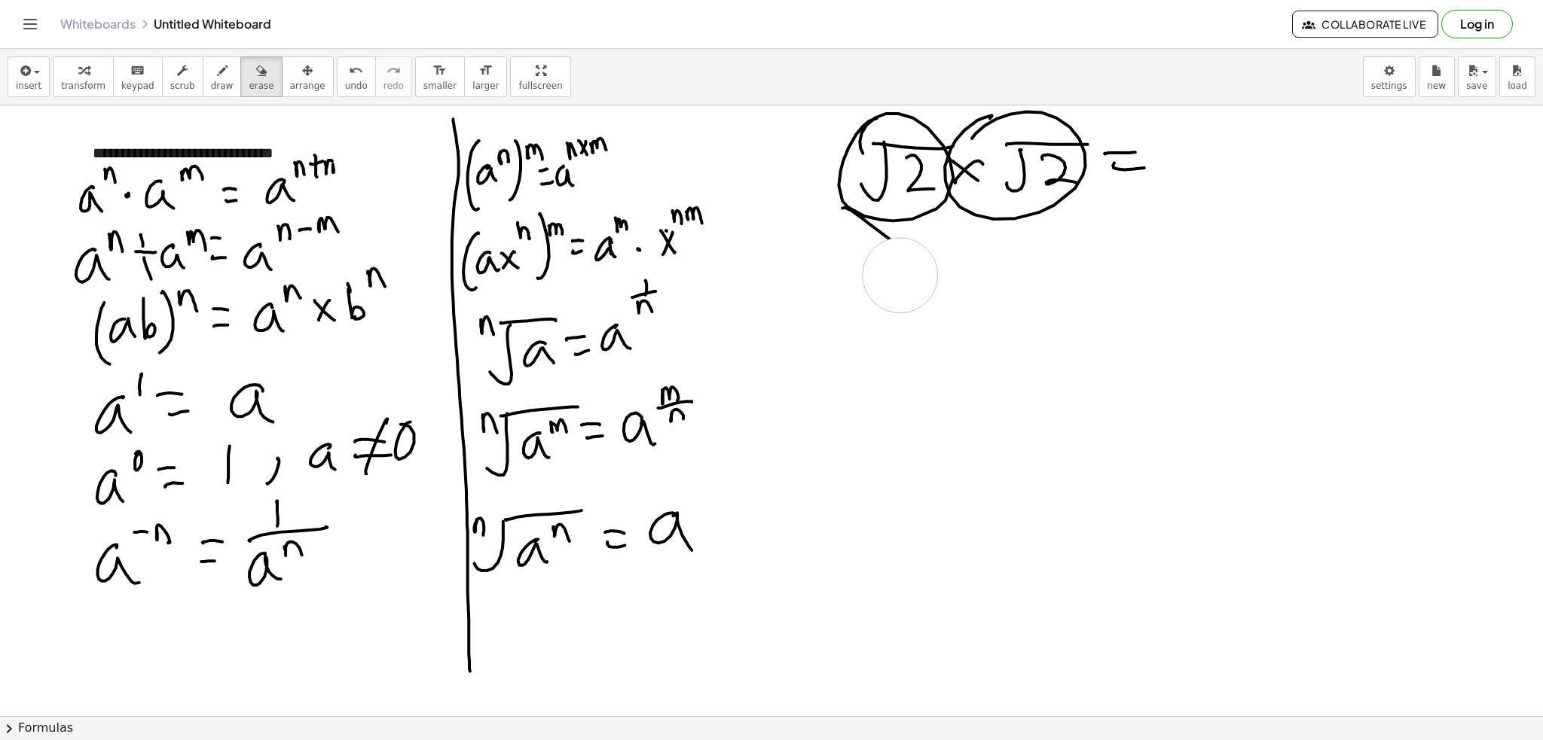
drag, startPoint x: 1259, startPoint y: 304, endPoint x: 344, endPoint y: 78, distance: 942.5
click at [214, 72] on button "draw" at bounding box center [222, 76] width 39 height 41
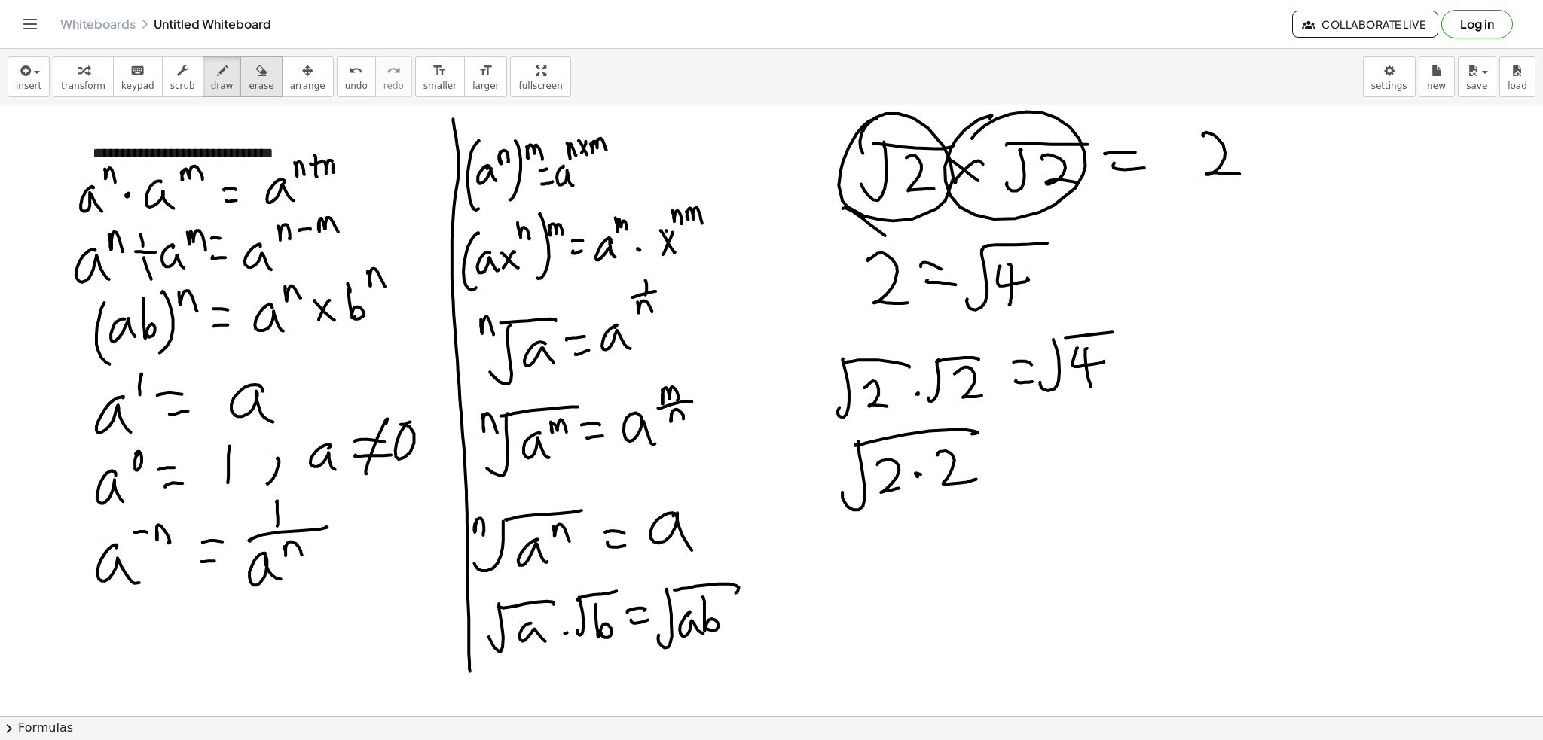
click at [252, 68] on button "erase" at bounding box center [260, 76] width 41 height 41
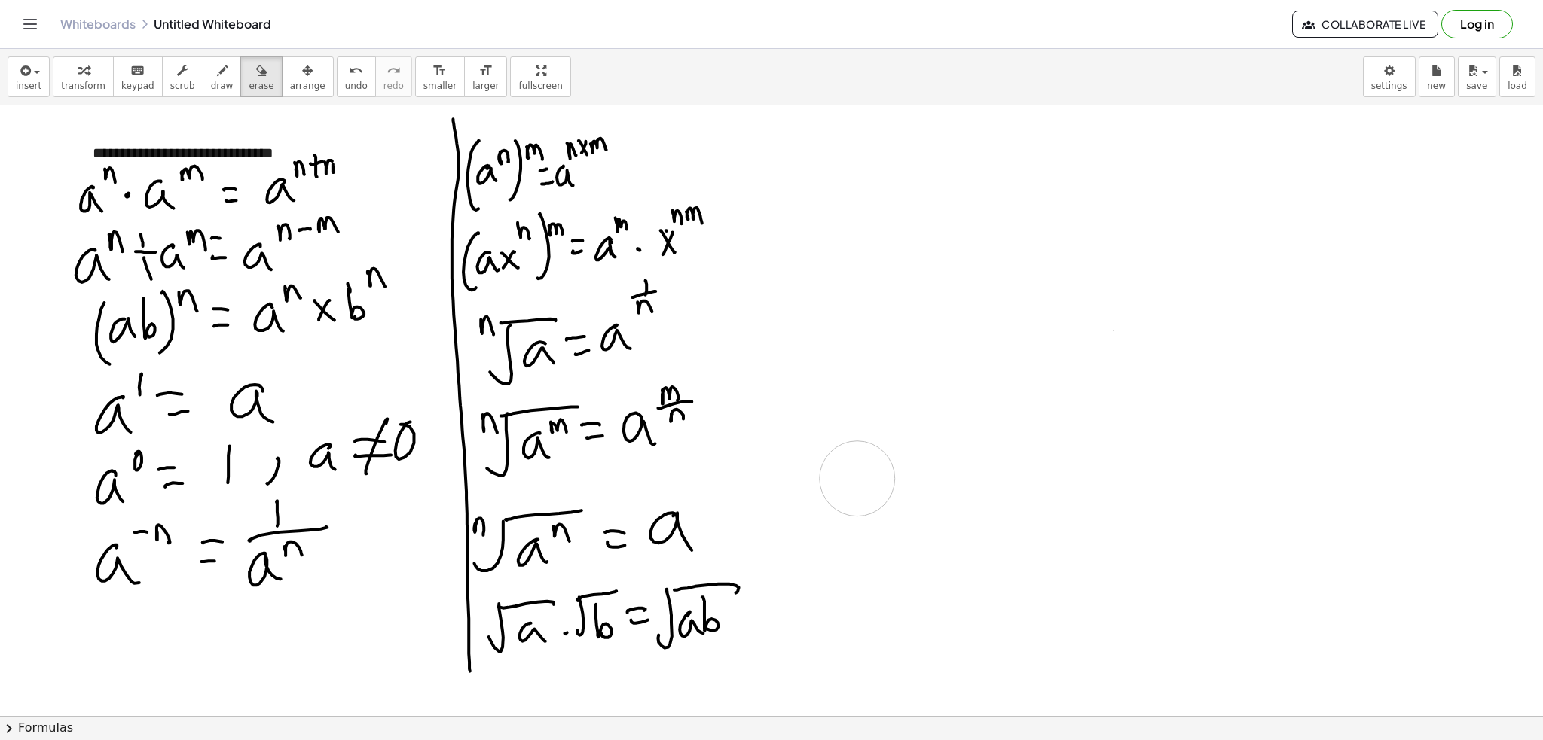
drag, startPoint x: 1170, startPoint y: 136, endPoint x: 60, endPoint y: 32, distance: 1115.2
click at [217, 75] on icon "button" at bounding box center [222, 71] width 11 height 18
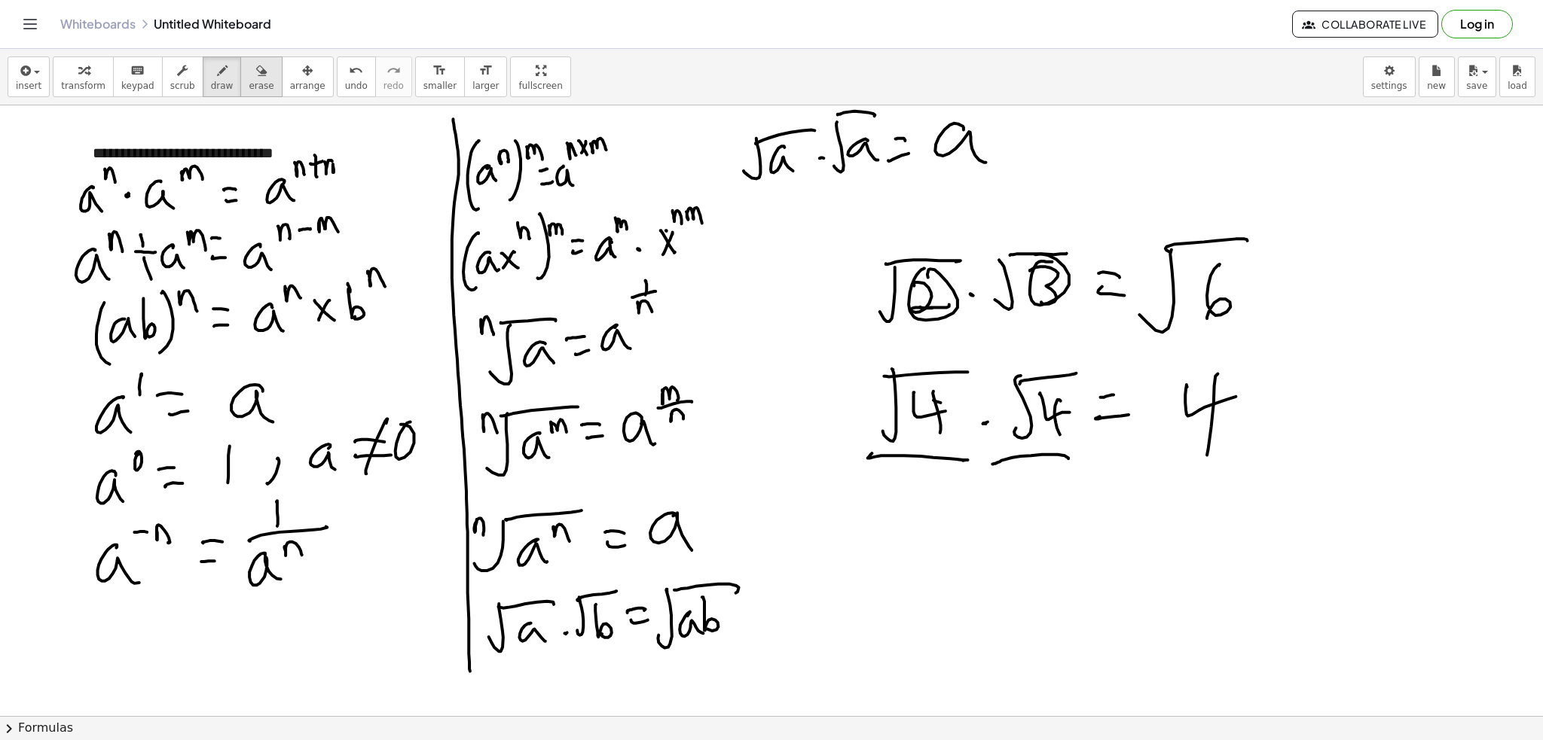
click at [249, 61] on div "button" at bounding box center [261, 70] width 25 height 18
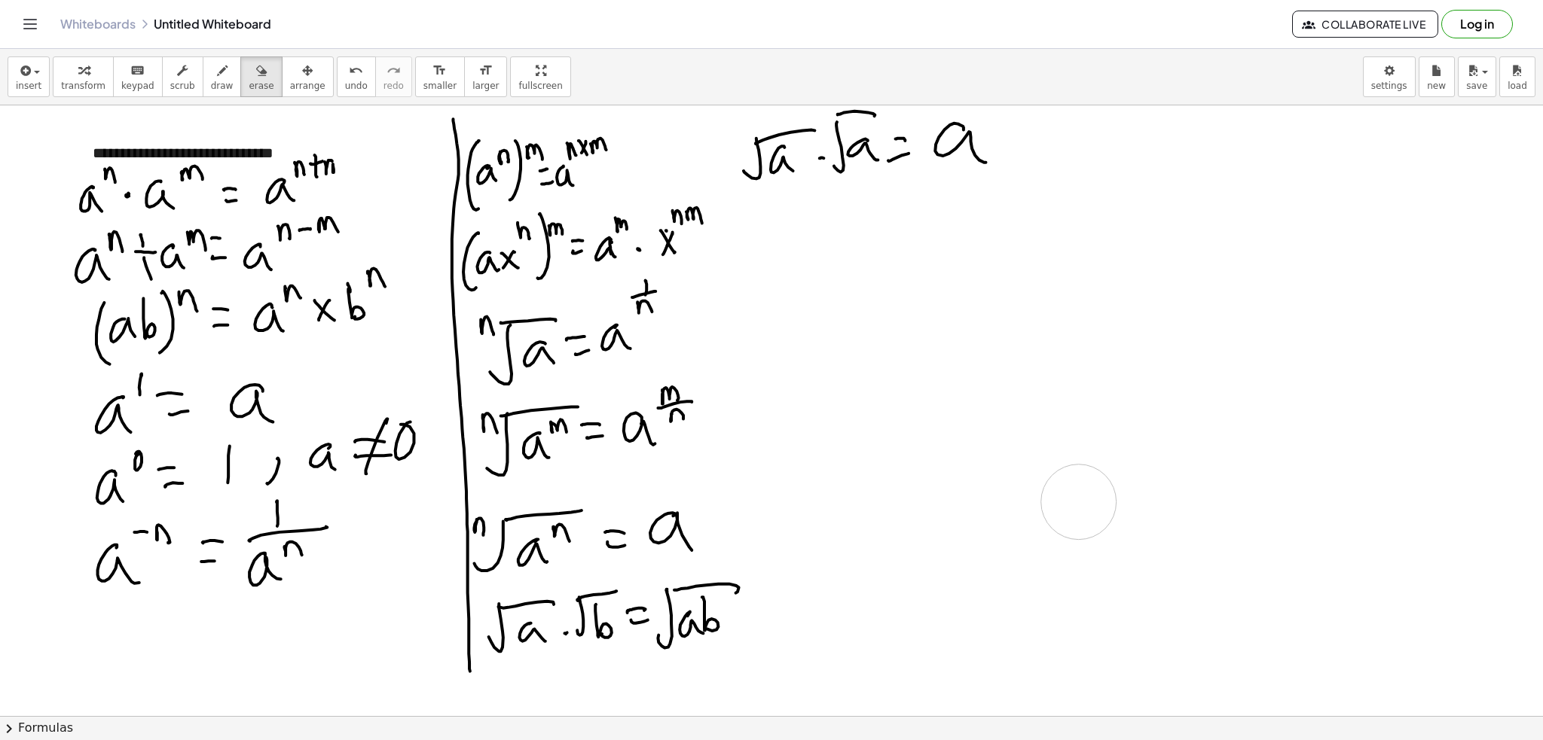
drag, startPoint x: 1127, startPoint y: 219, endPoint x: 325, endPoint y: 117, distance: 808.0
click at [211, 86] on span "draw" at bounding box center [222, 86] width 23 height 11
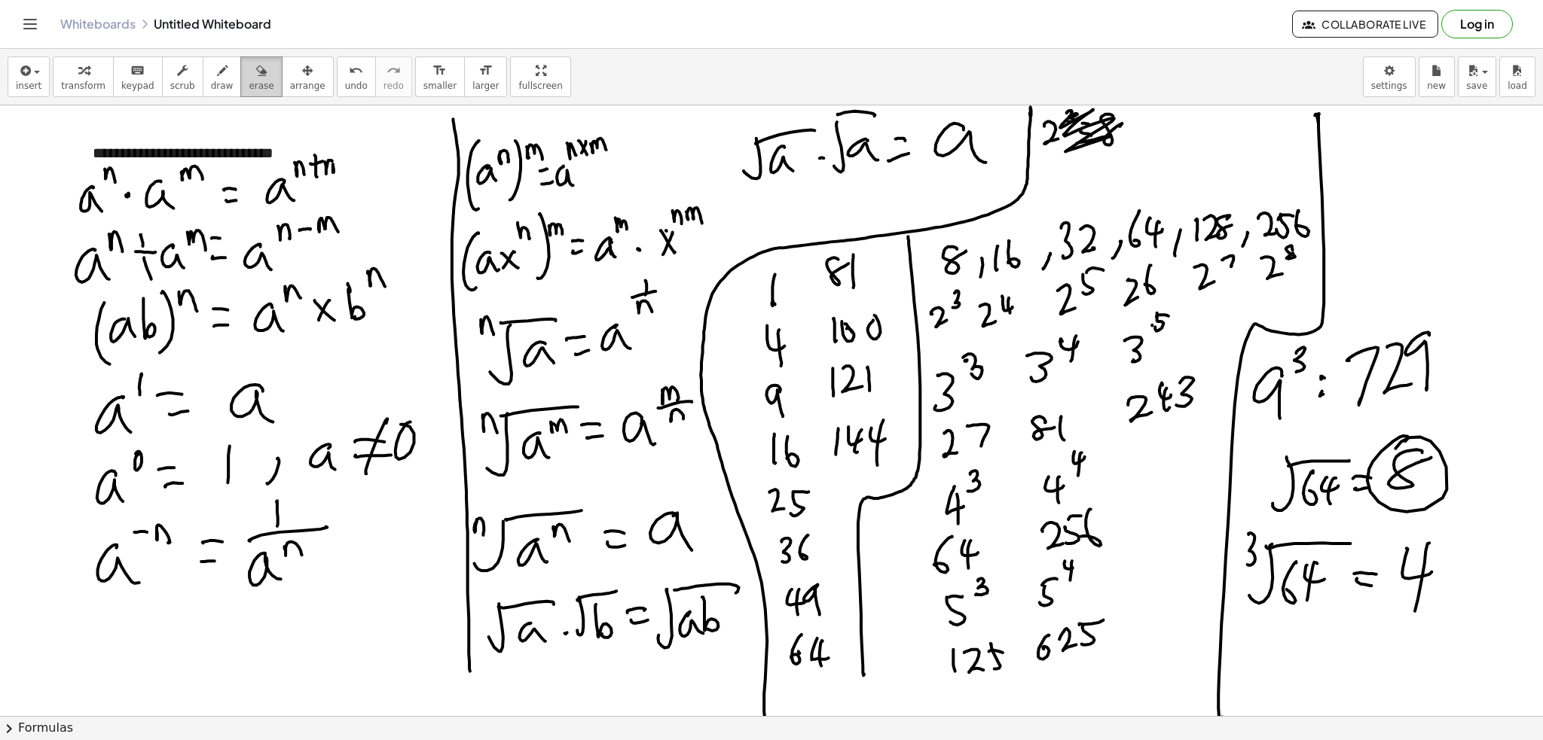
click at [249, 84] on span "erase" at bounding box center [261, 86] width 25 height 11
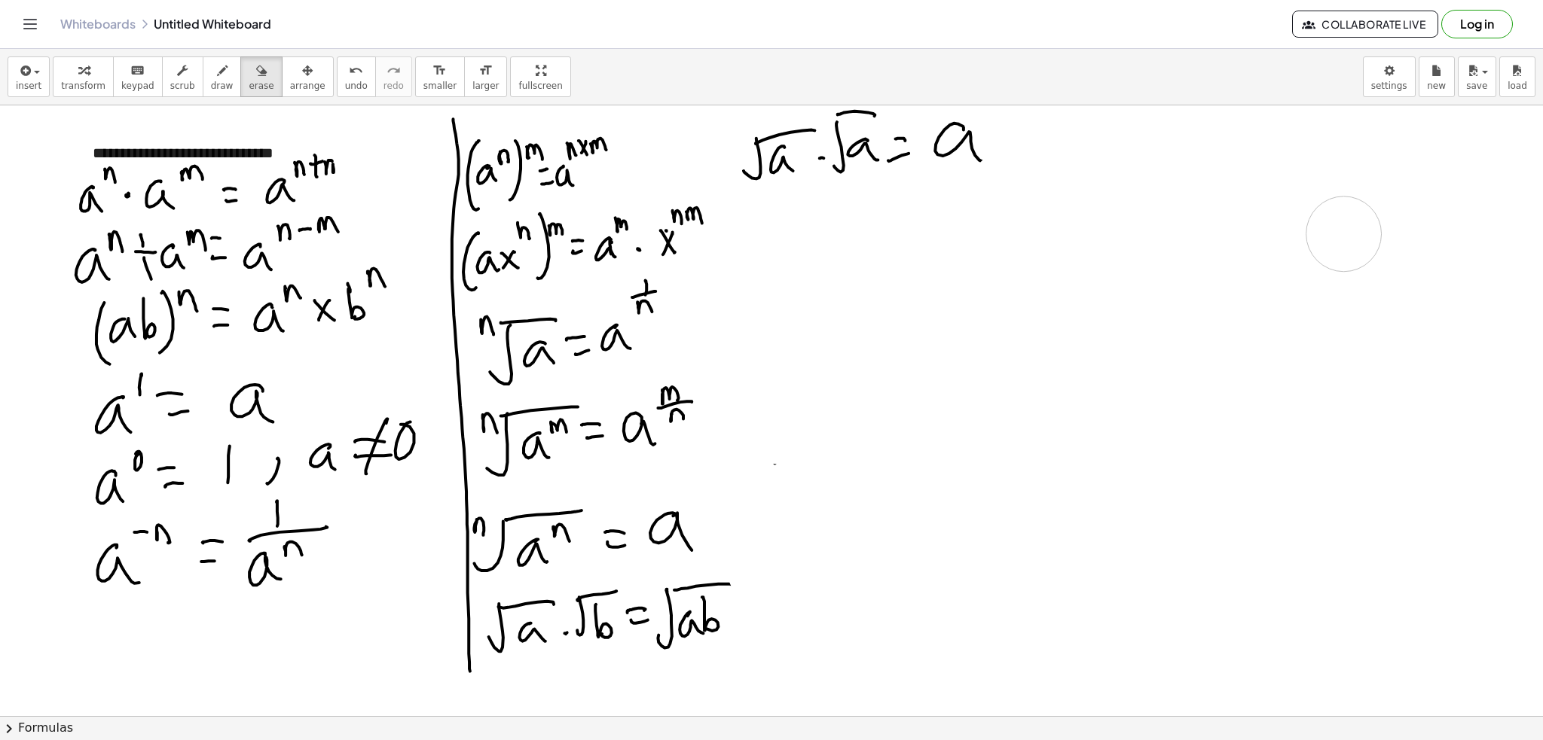
drag, startPoint x: 789, startPoint y: 298, endPoint x: 247, endPoint y: 164, distance: 558.5
